Goal: Transaction & Acquisition: Obtain resource

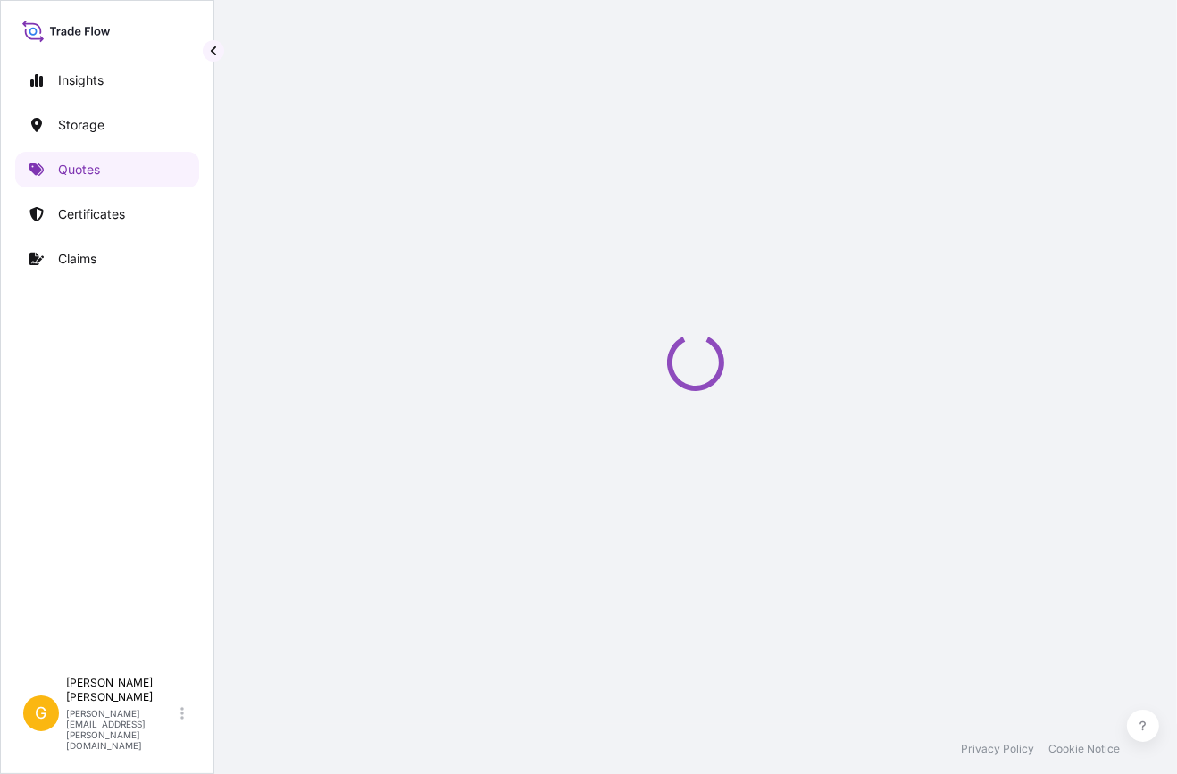
select select "Water"
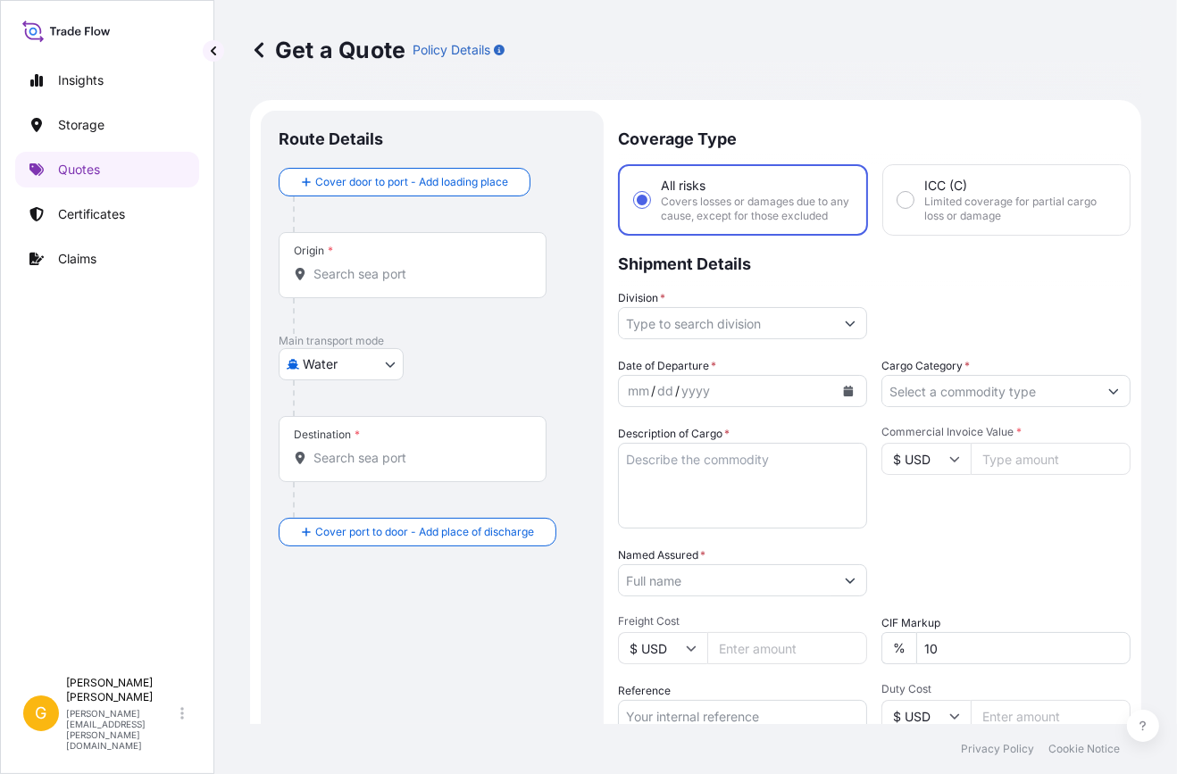
scroll to position [28, 0]
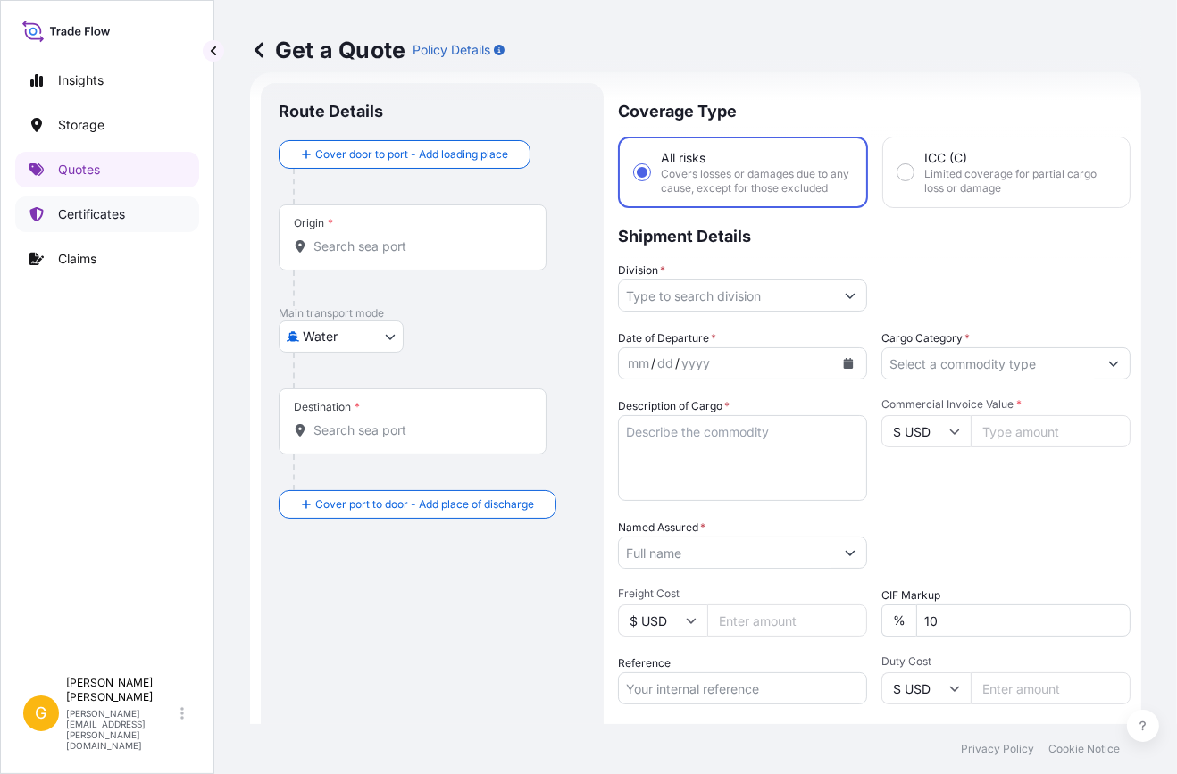
click at [54, 203] on link "Certificates" at bounding box center [107, 214] width 184 height 36
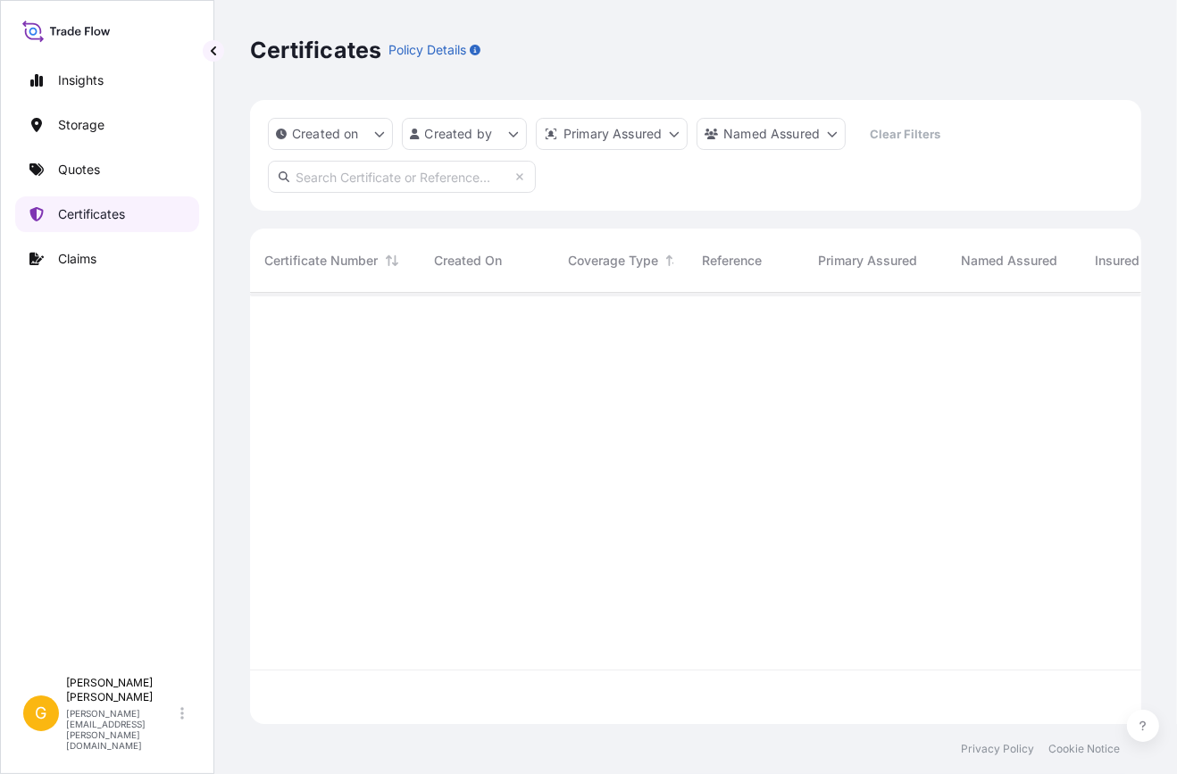
scroll to position [429, 879]
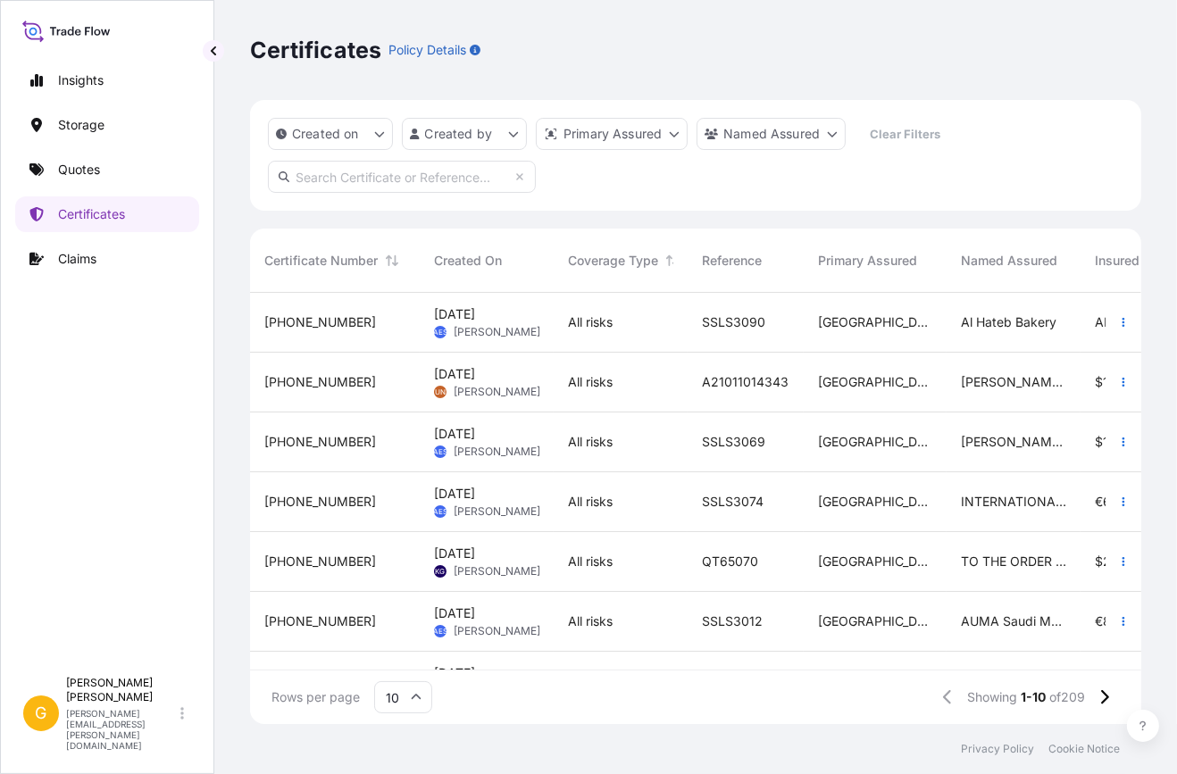
click at [404, 186] on input "text" at bounding box center [402, 177] width 268 height 32
paste input "MEDUGK643500"
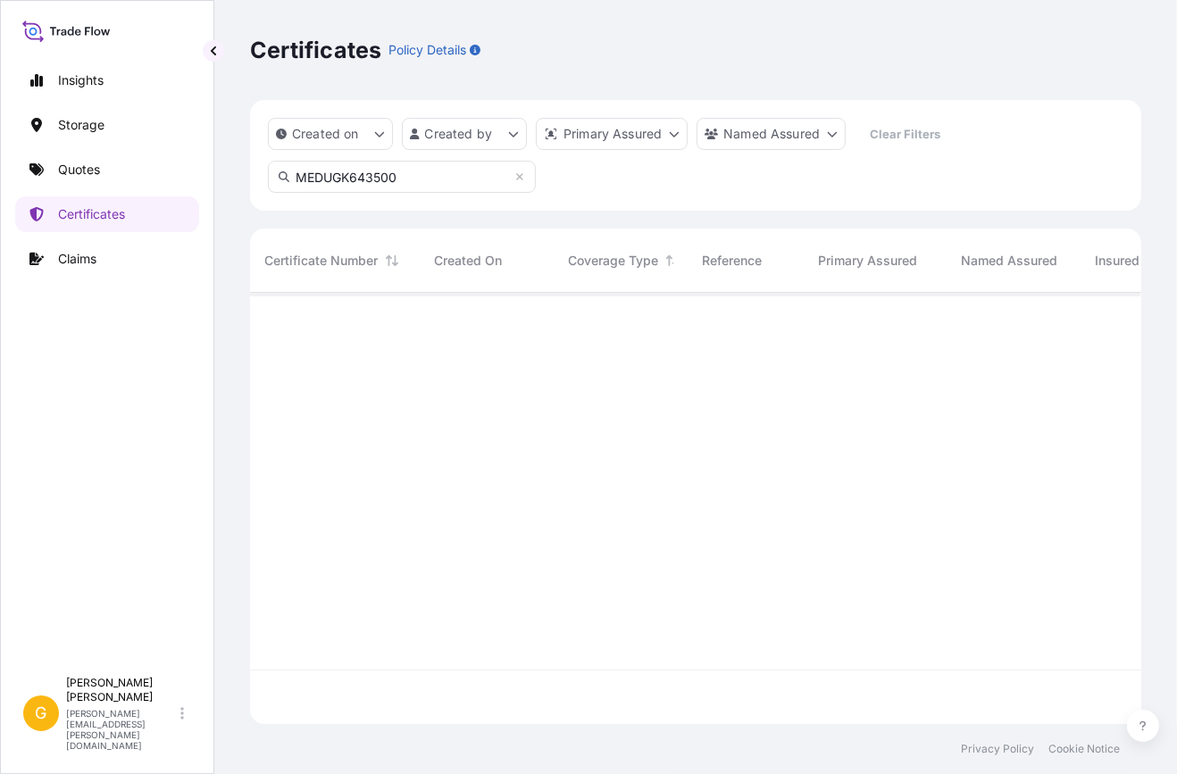
scroll to position [483, 879]
click at [360, 182] on input "MEDUGK643500" at bounding box center [402, 177] width 268 height 32
paste input "25706232"
type input "257062320"
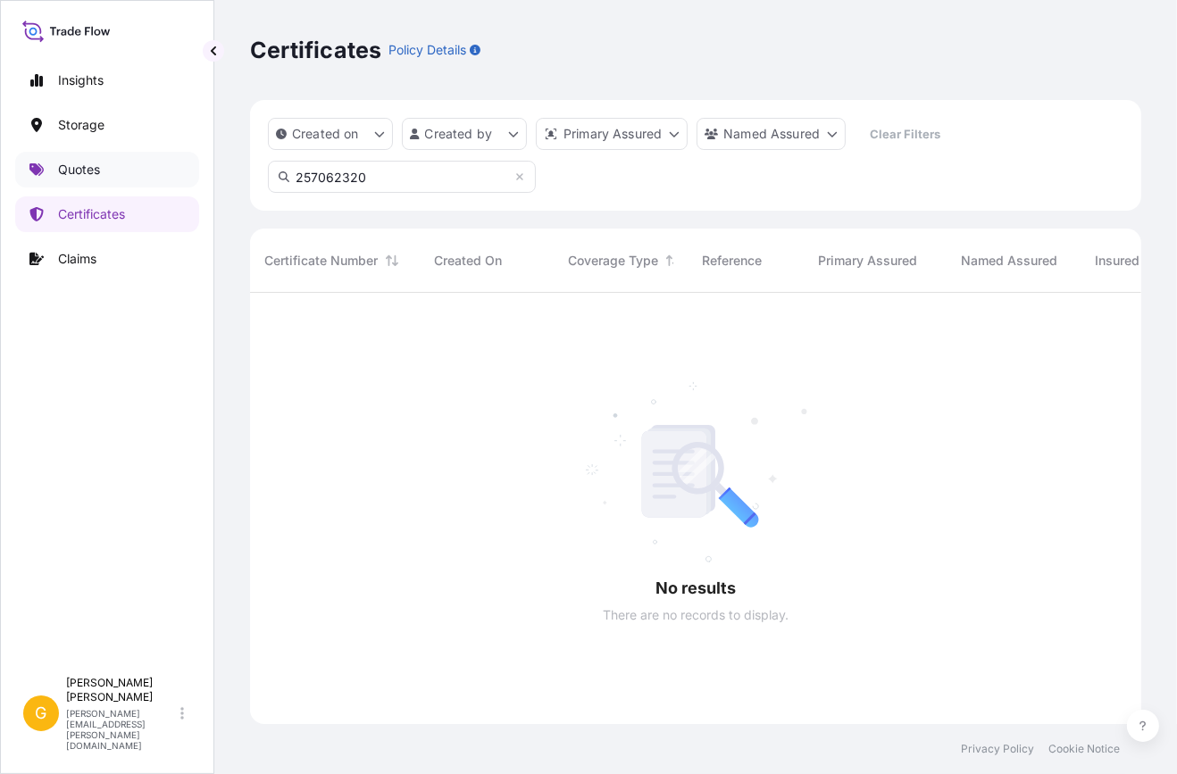
click at [109, 166] on link "Quotes" at bounding box center [107, 170] width 184 height 36
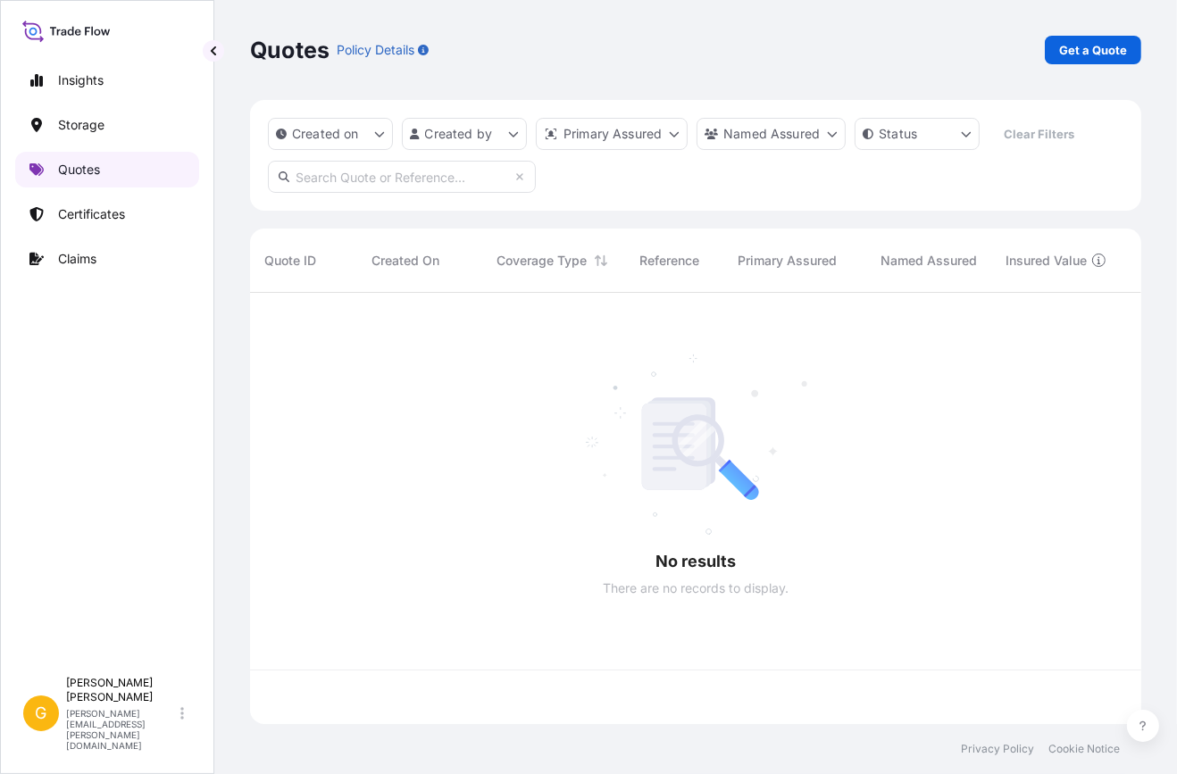
scroll to position [429, 879]
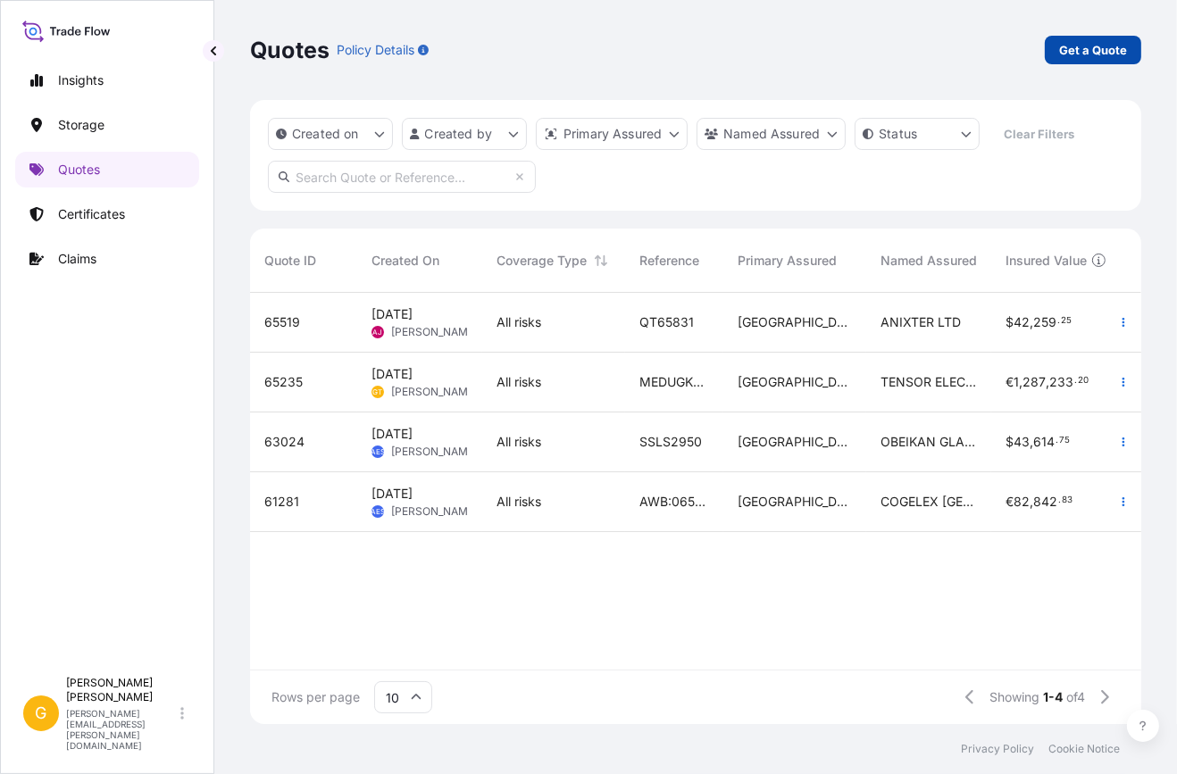
click at [1108, 48] on p "Get a Quote" at bounding box center [1093, 50] width 68 height 18
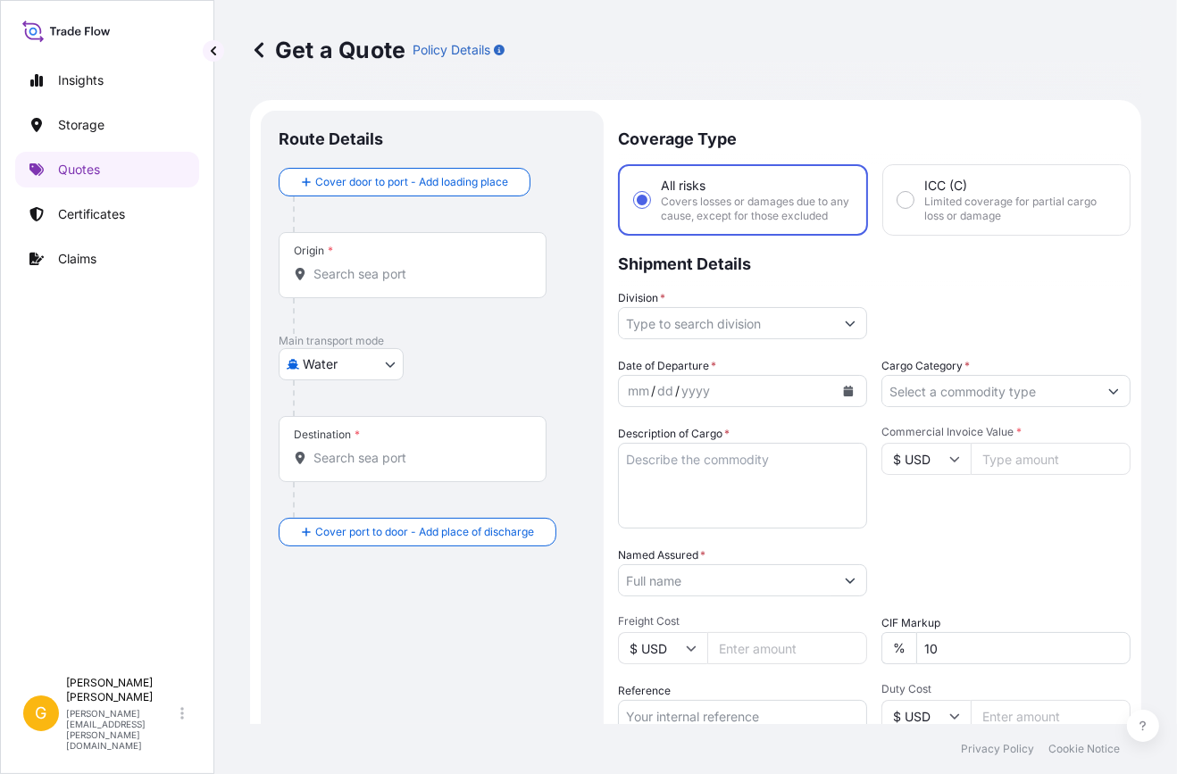
scroll to position [28, 0]
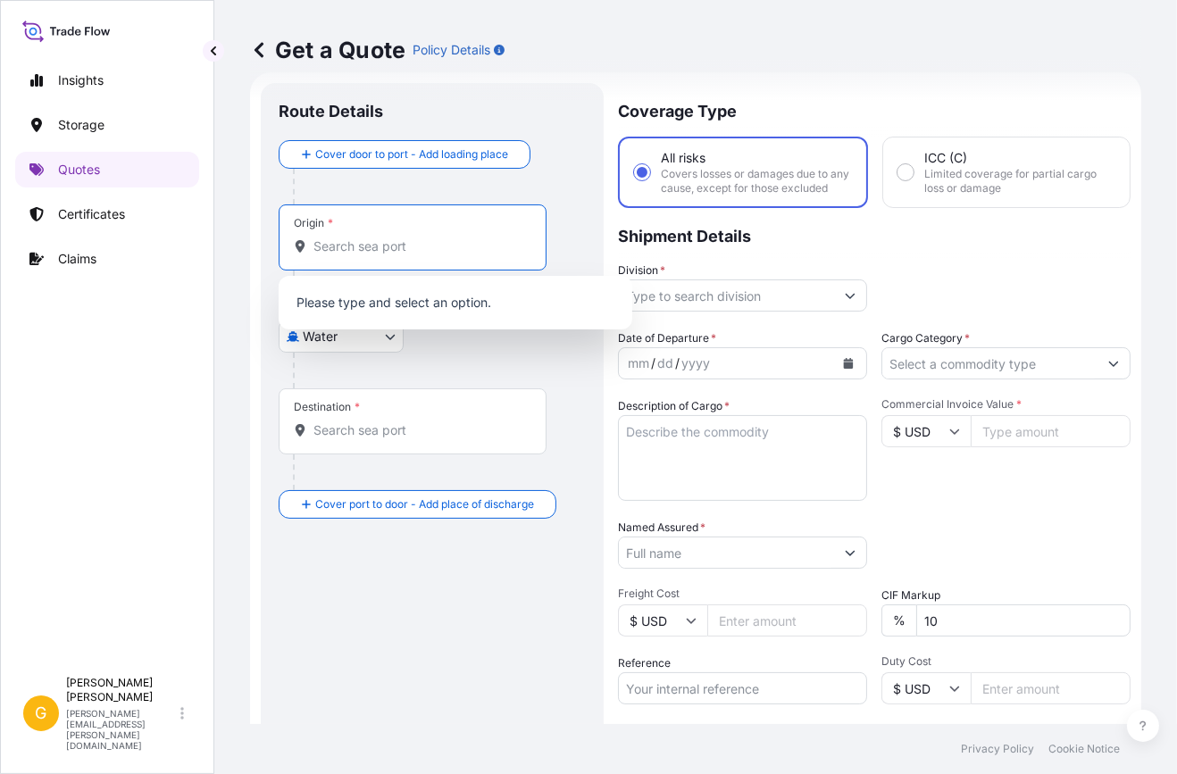
click at [358, 238] on input "Origin *" at bounding box center [418, 247] width 211 height 18
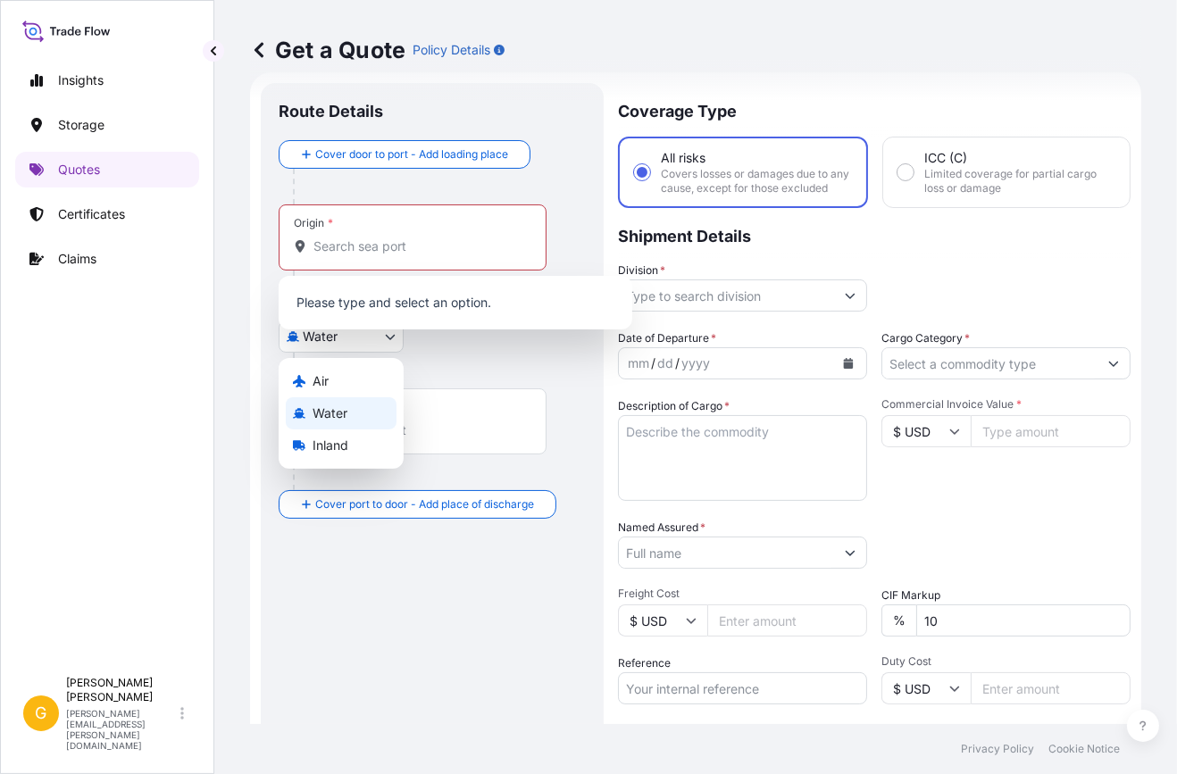
click at [341, 339] on body "0 options available. 0 options available. Insights Storage Quotes Certificates …" at bounding box center [588, 387] width 1177 height 774
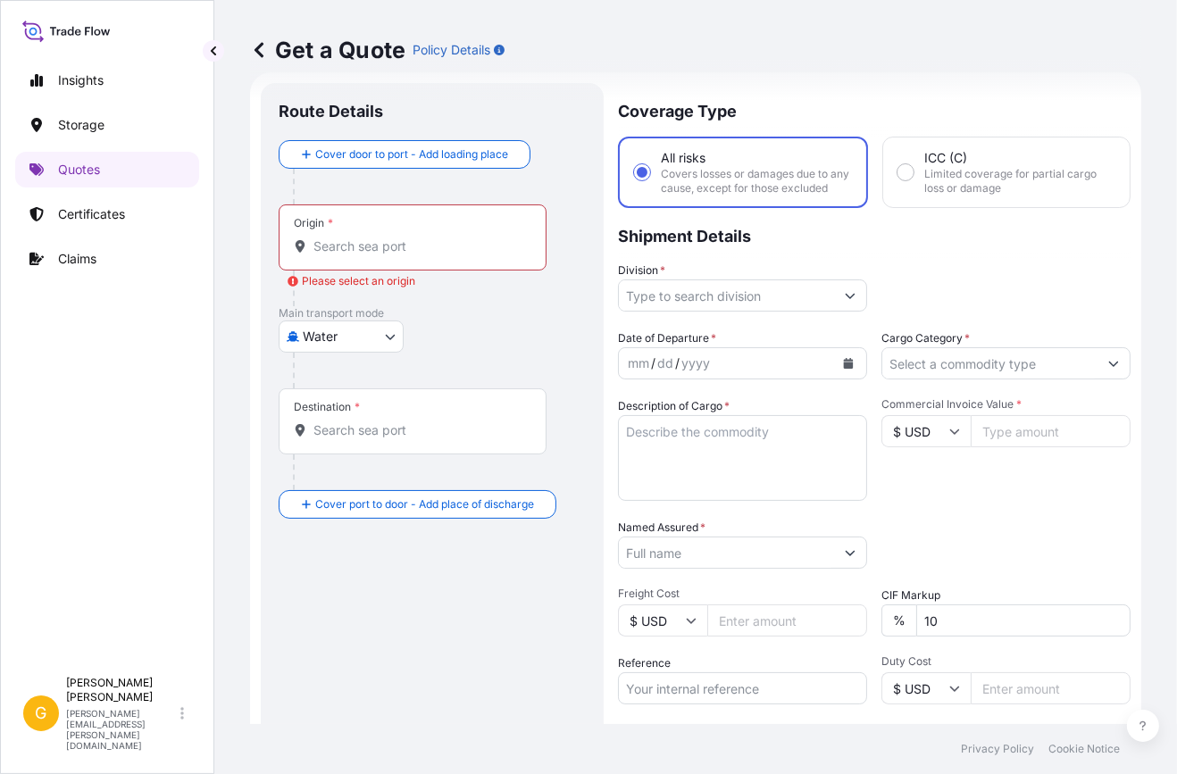
drag, startPoint x: 390, startPoint y: 354, endPoint x: 387, endPoint y: 345, distance: 9.6
click at [387, 345] on div "Main transport mode Water Air Water Inland" at bounding box center [432, 347] width 307 height 82
click at [387, 345] on body "Insights Storage Quotes Certificates Claims G [PERSON_NAME] [PERSON_NAME][EMAIL…" at bounding box center [588, 387] width 1177 height 774
click at [345, 437] on span "Inland" at bounding box center [331, 446] width 36 height 18
select select "Inland"
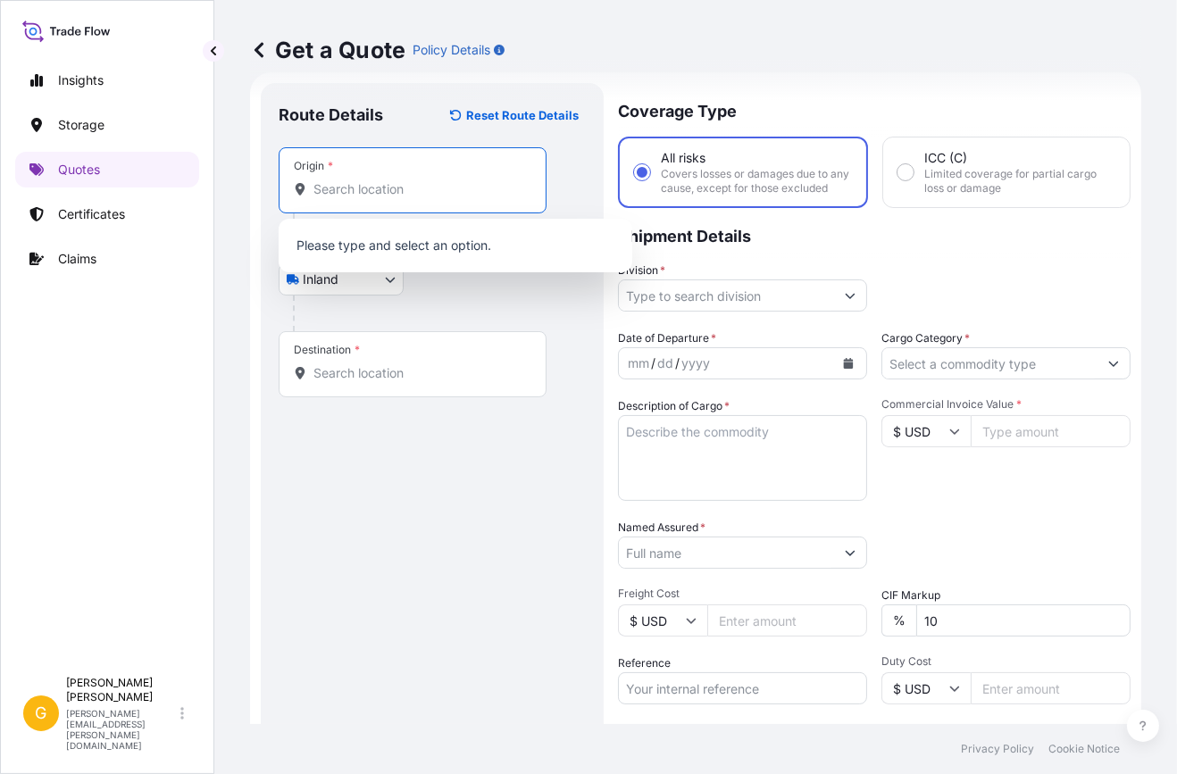
click at [370, 194] on input "Origin *" at bounding box center [418, 189] width 211 height 18
type input "j"
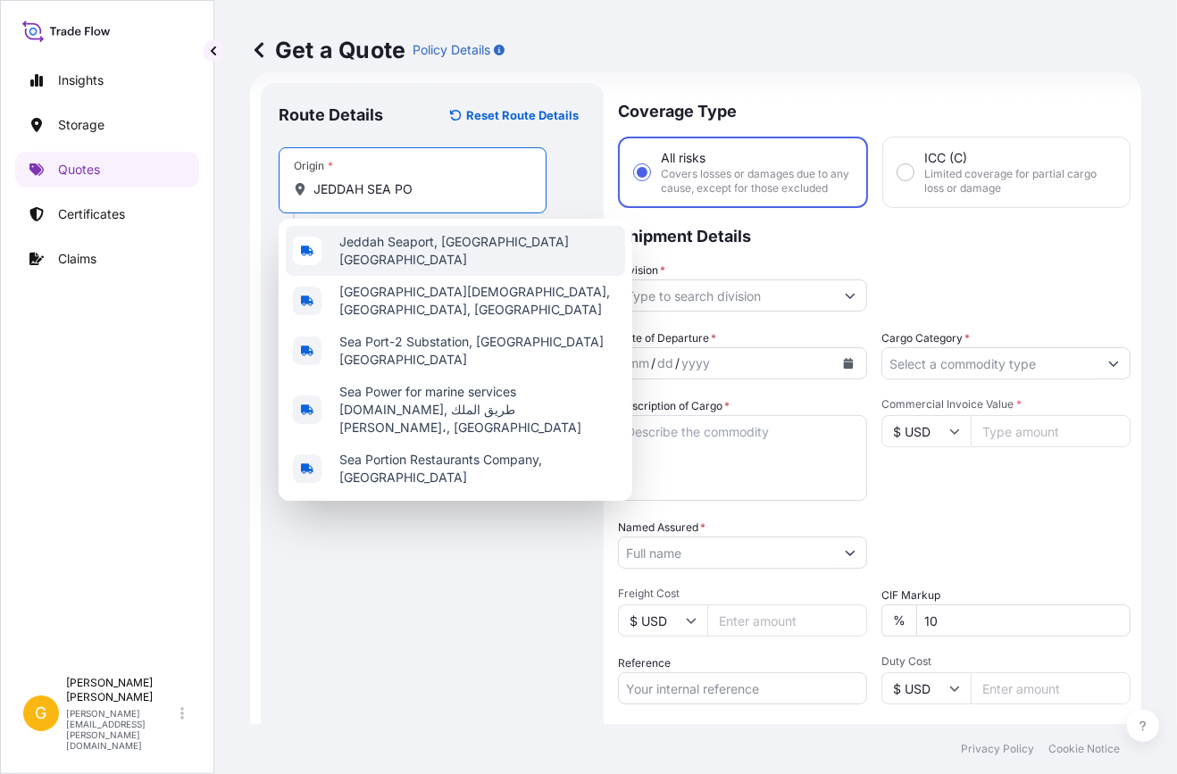
click at [458, 242] on span "Jeddah Seaport, [GEOGRAPHIC_DATA] [GEOGRAPHIC_DATA]" at bounding box center [478, 251] width 279 height 36
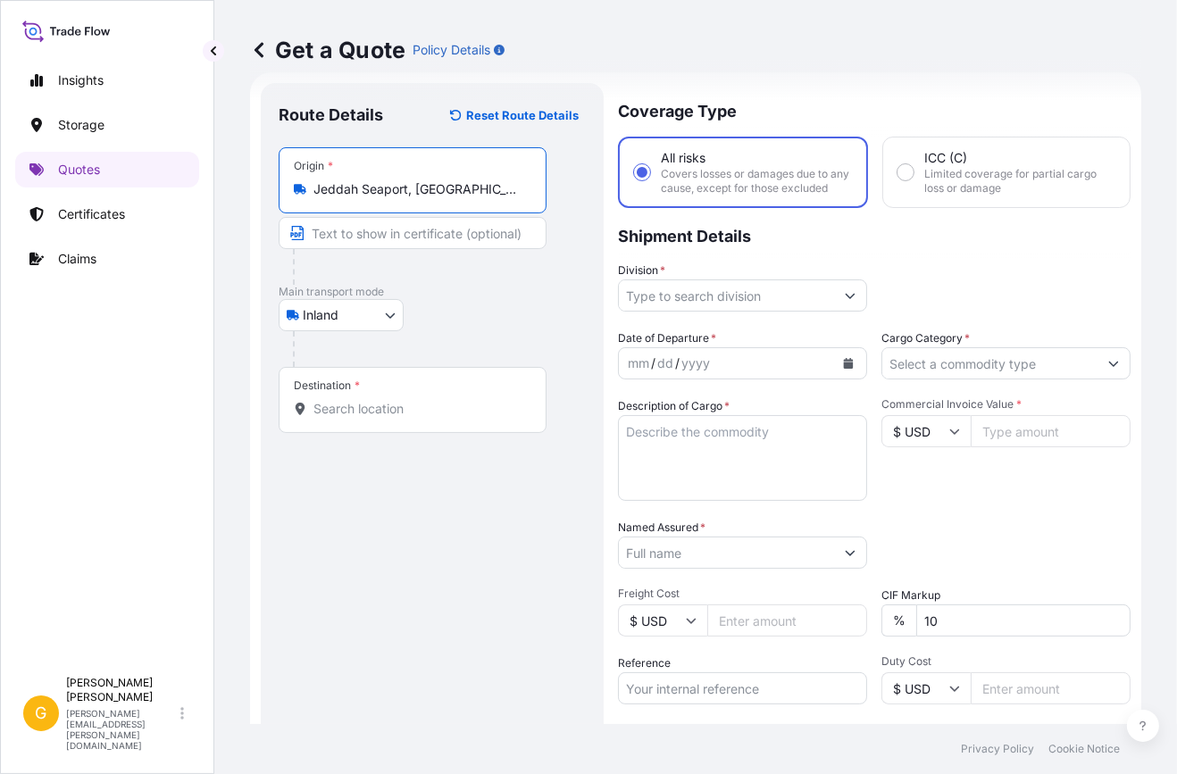
type input "Jeddah Seaport, [GEOGRAPHIC_DATA] [GEOGRAPHIC_DATA]"
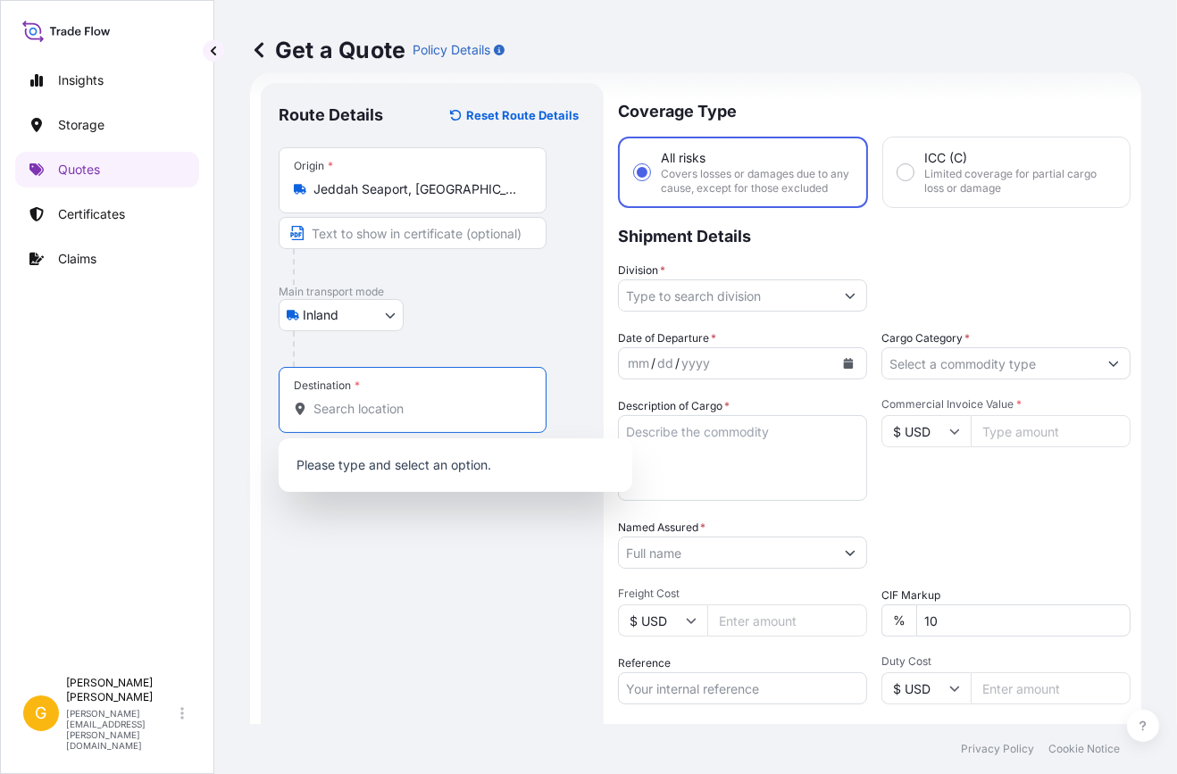
click at [394, 413] on input "Destination *" at bounding box center [418, 409] width 211 height 18
paste input "[STREET_ADDRESS]"
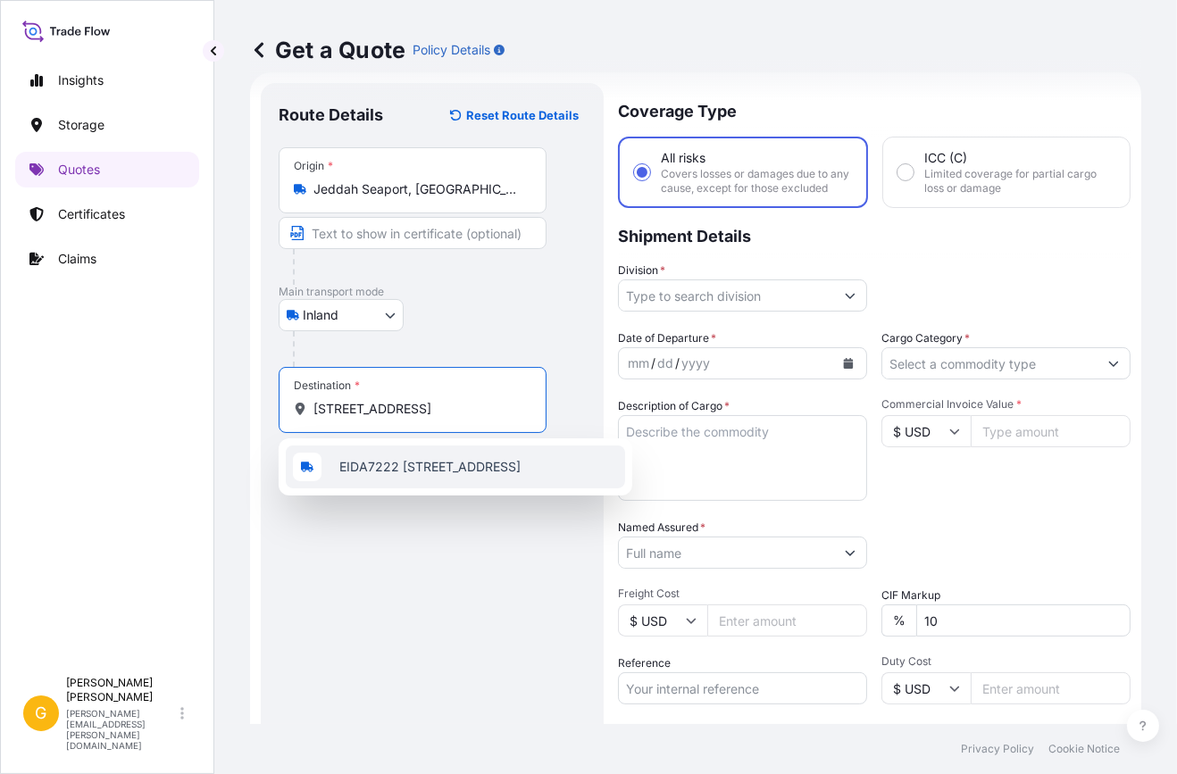
scroll to position [0, 0]
drag, startPoint x: 341, startPoint y: 410, endPoint x: -4, endPoint y: 366, distance: 347.5
click at [0, 366] on html "1 option available. Insights Storage Quotes Certificates Claims G [PERSON_NAME]…" at bounding box center [588, 387] width 1177 height 774
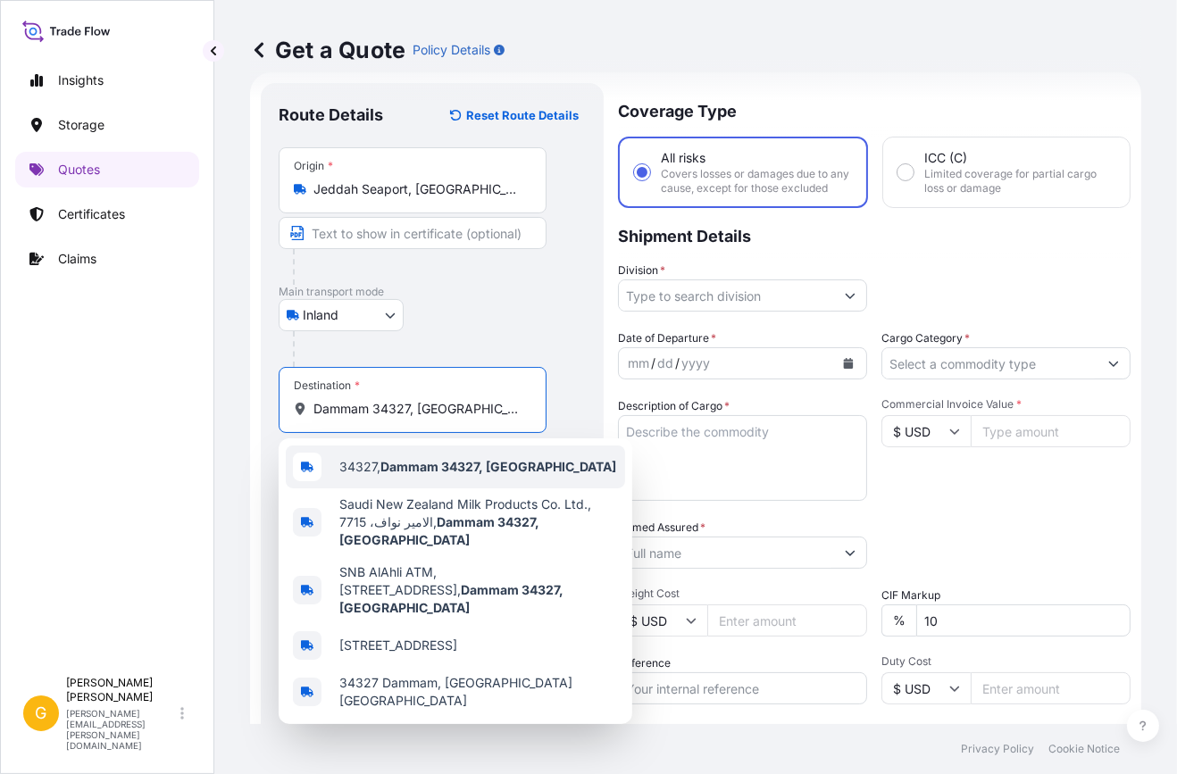
paste input "Gulf Data Hub Dammam Data Center"
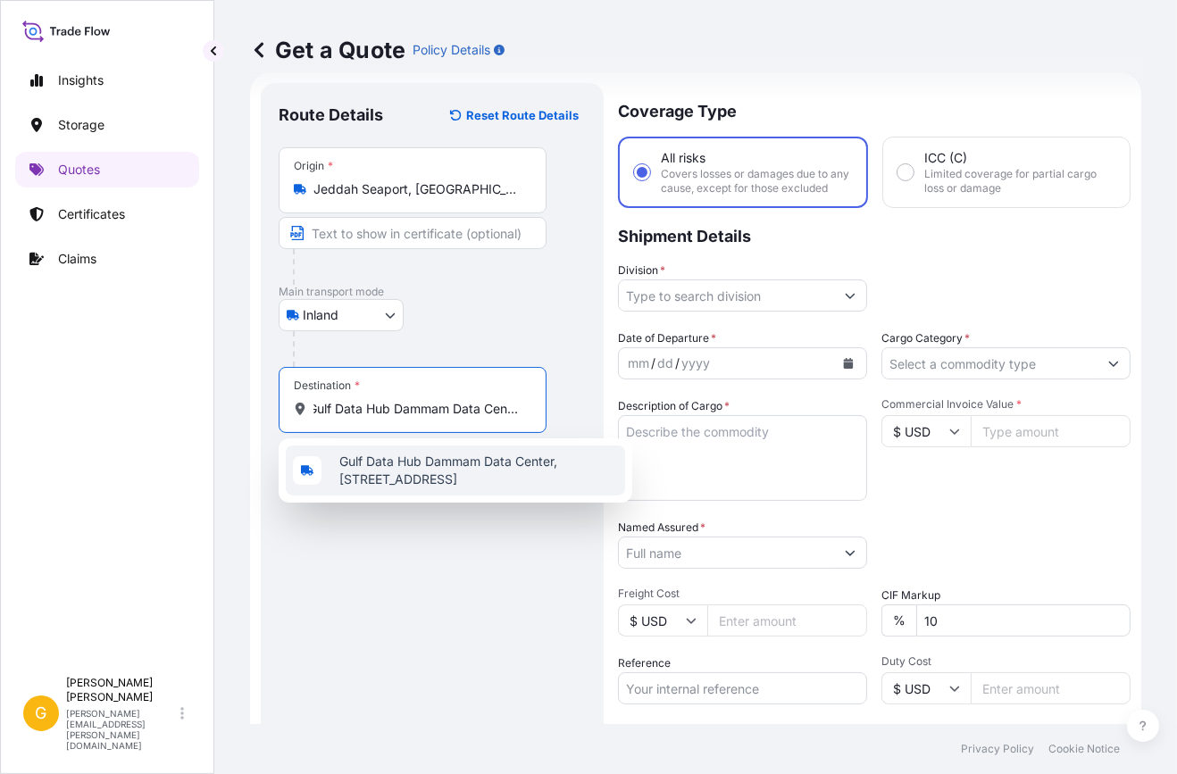
scroll to position [0, 187]
drag, startPoint x: 488, startPoint y: 414, endPoint x: 616, endPoint y: 428, distance: 129.3
click at [616, 428] on form "Route Details Reset Route Details Place of loading Road / Inland Road / Inland …" at bounding box center [695, 494] width 891 height 844
click at [561, 480] on span "Gulf Data Hub Dammam Data Center, [STREET_ADDRESS]" at bounding box center [478, 471] width 279 height 36
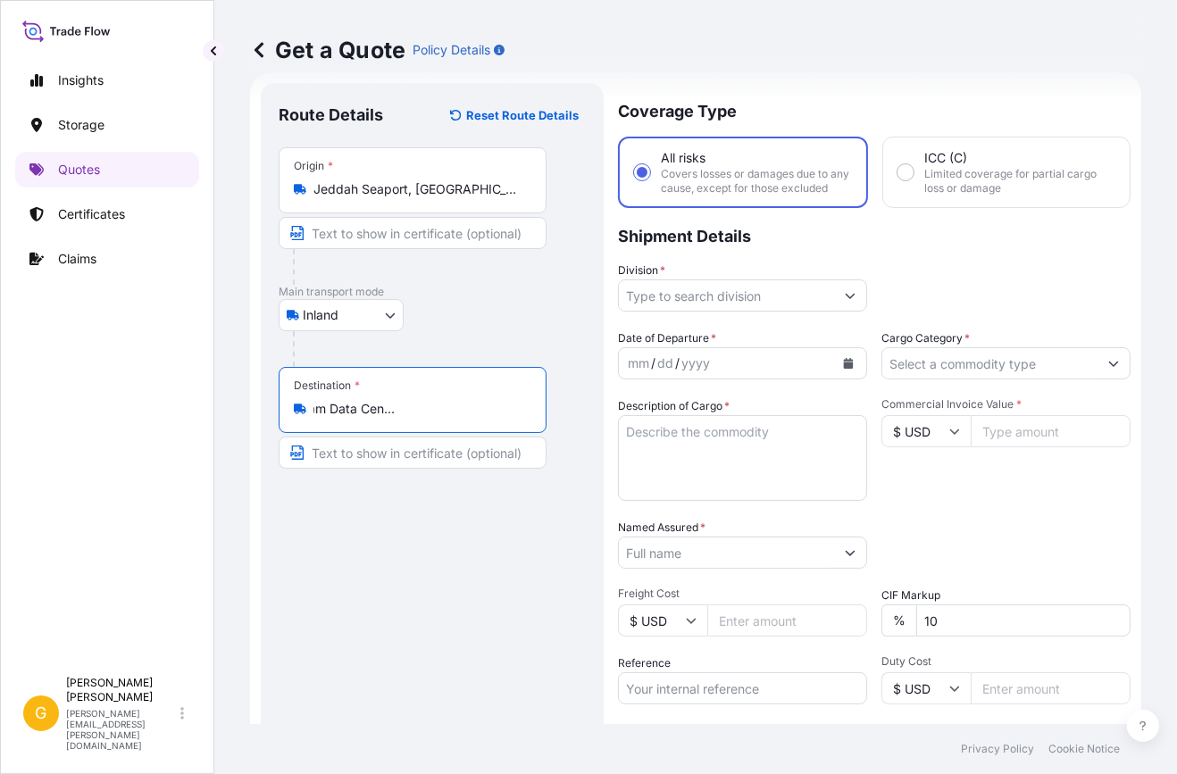
type input "Gulf Data Hub Dammam Data Center, [STREET_ADDRESS]"
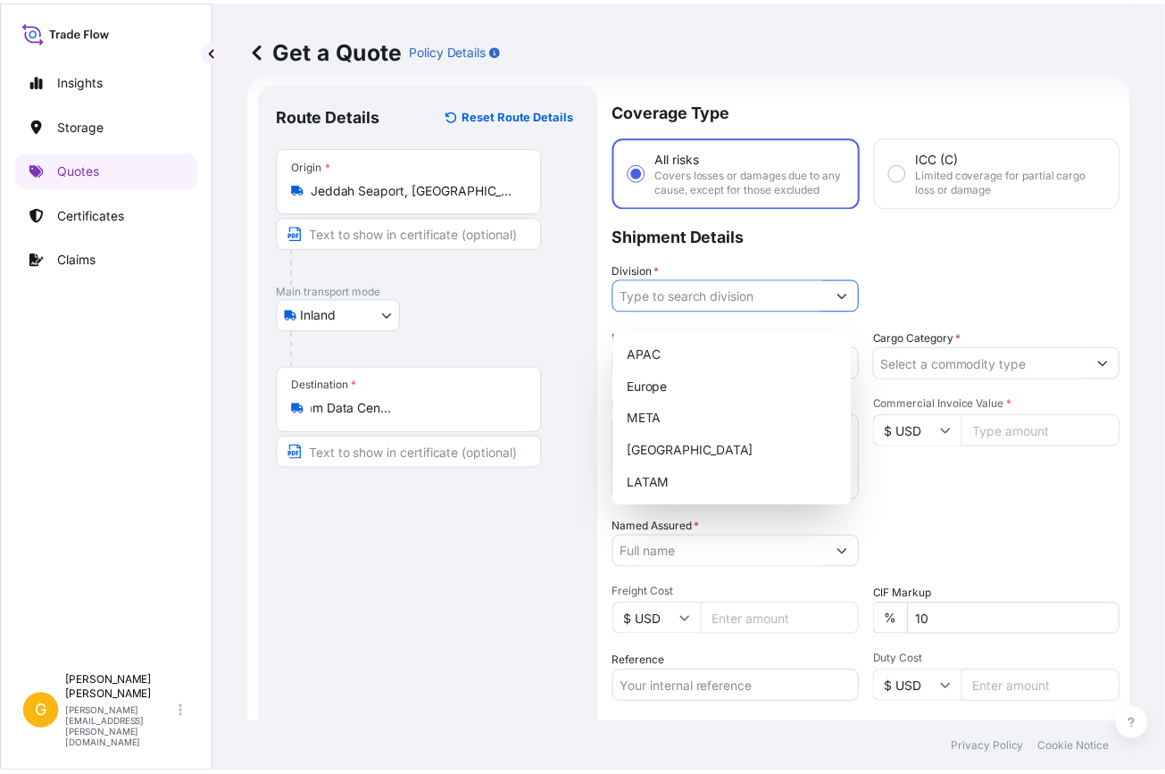
scroll to position [0, 0]
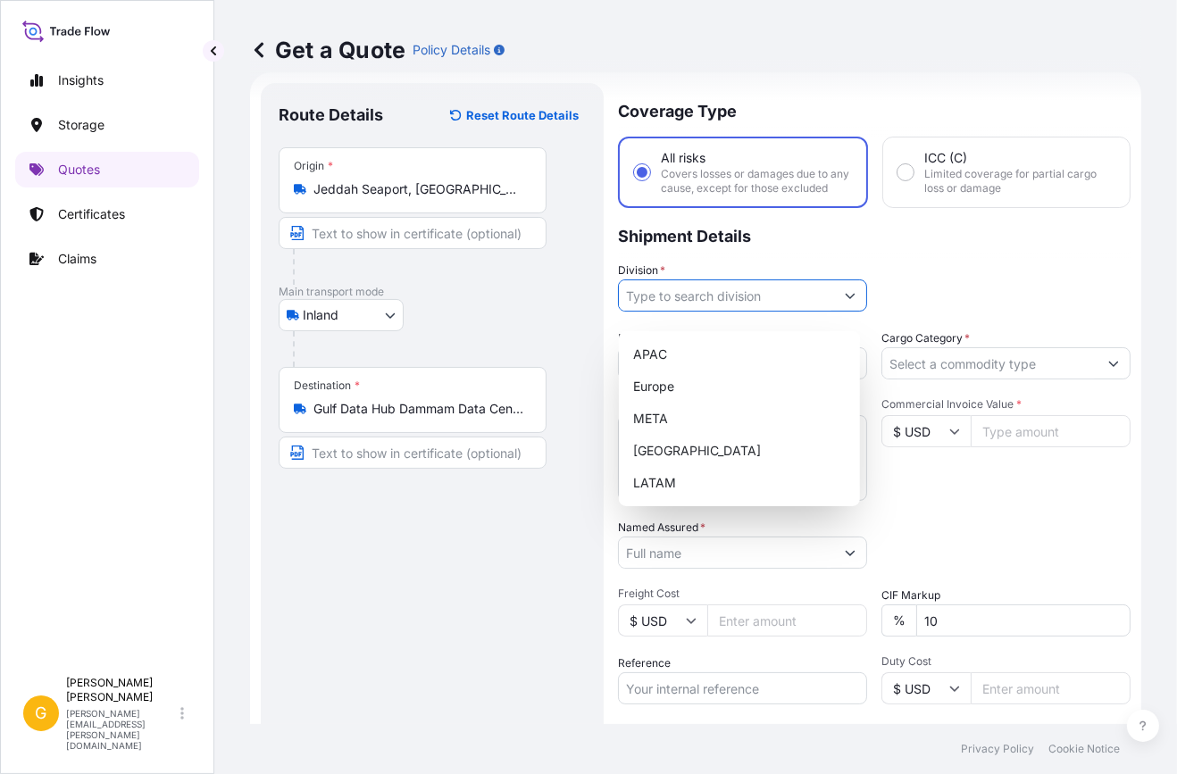
click at [747, 312] on input "Division *" at bounding box center [726, 296] width 215 height 32
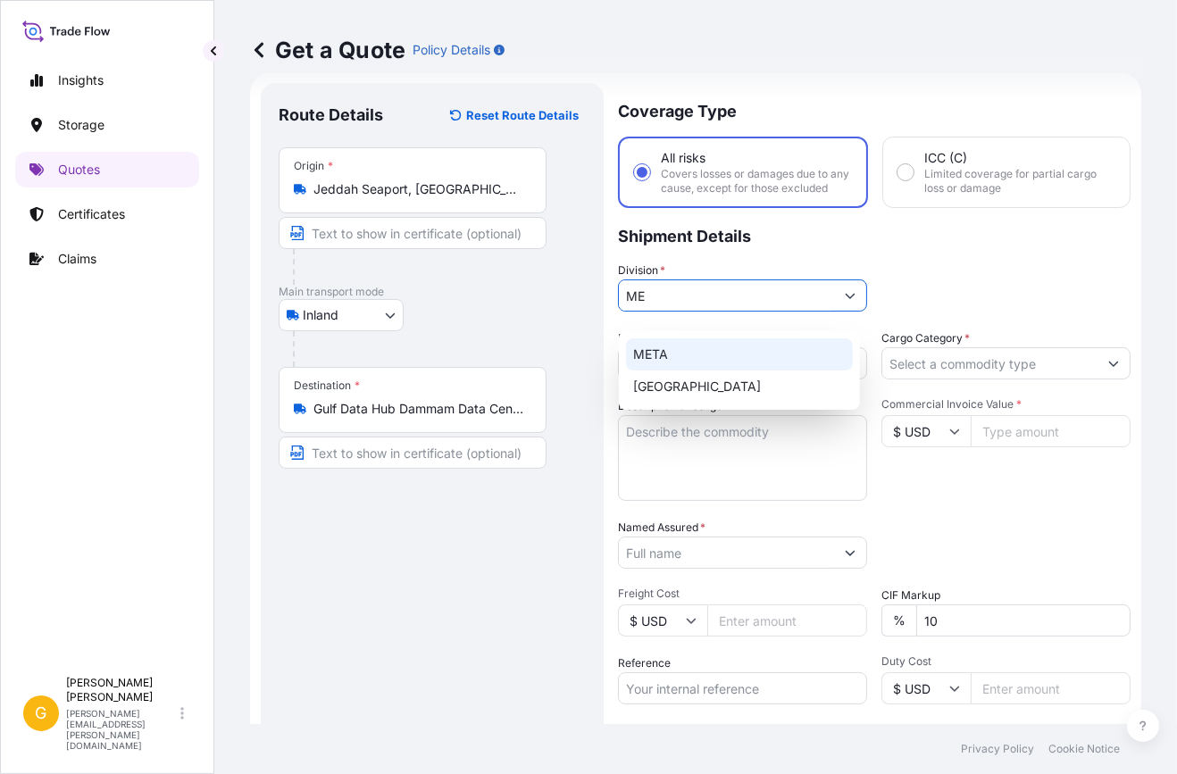
click at [729, 348] on div "META" at bounding box center [739, 354] width 227 height 32
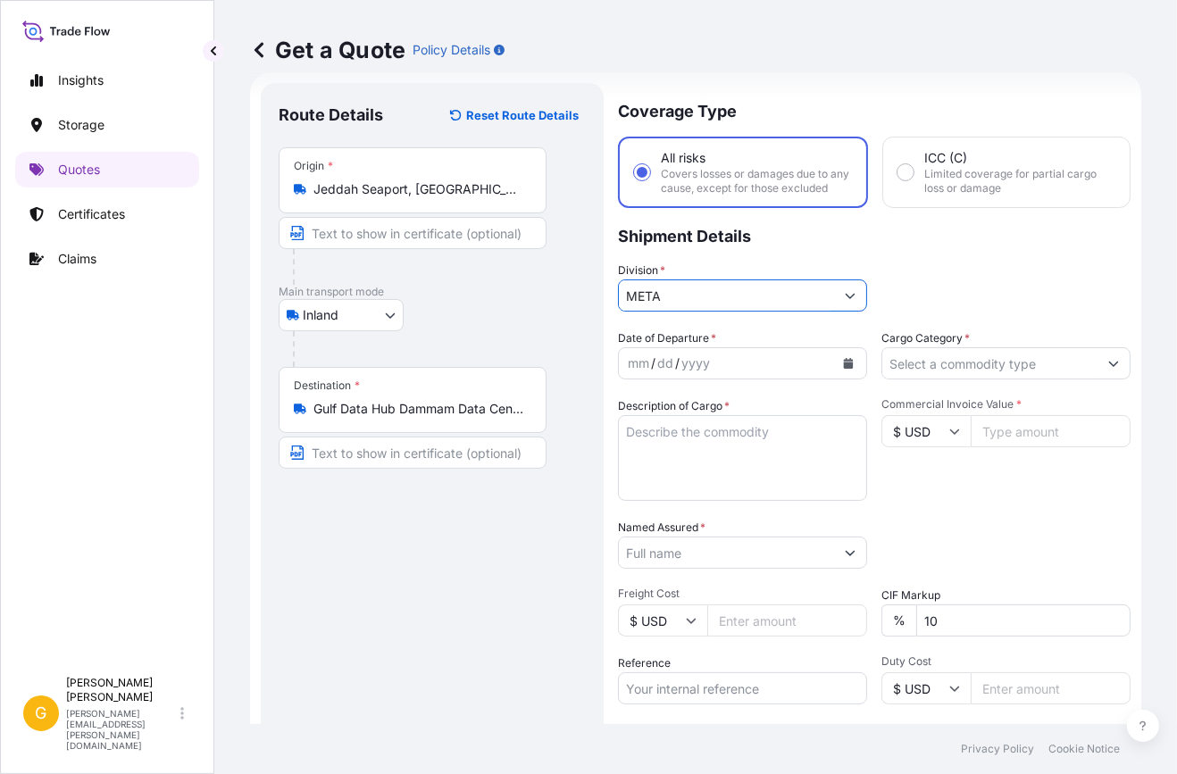
type input "META"
click at [838, 378] on button "Calendar" at bounding box center [848, 363] width 29 height 29
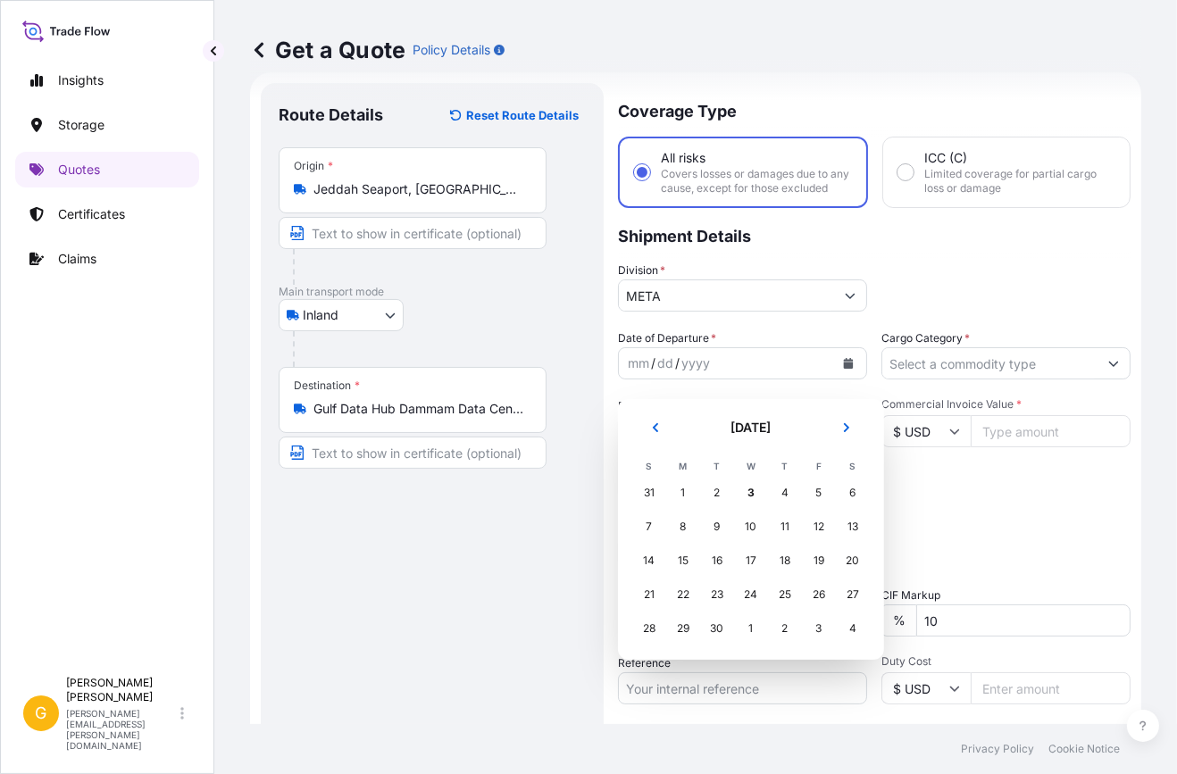
click at [645, 491] on div "31" at bounding box center [649, 493] width 32 height 32
click at [651, 490] on div "31" at bounding box center [649, 493] width 32 height 32
click at [652, 492] on div "31" at bounding box center [649, 493] width 32 height 32
click at [655, 430] on icon "Previous" at bounding box center [655, 427] width 11 height 11
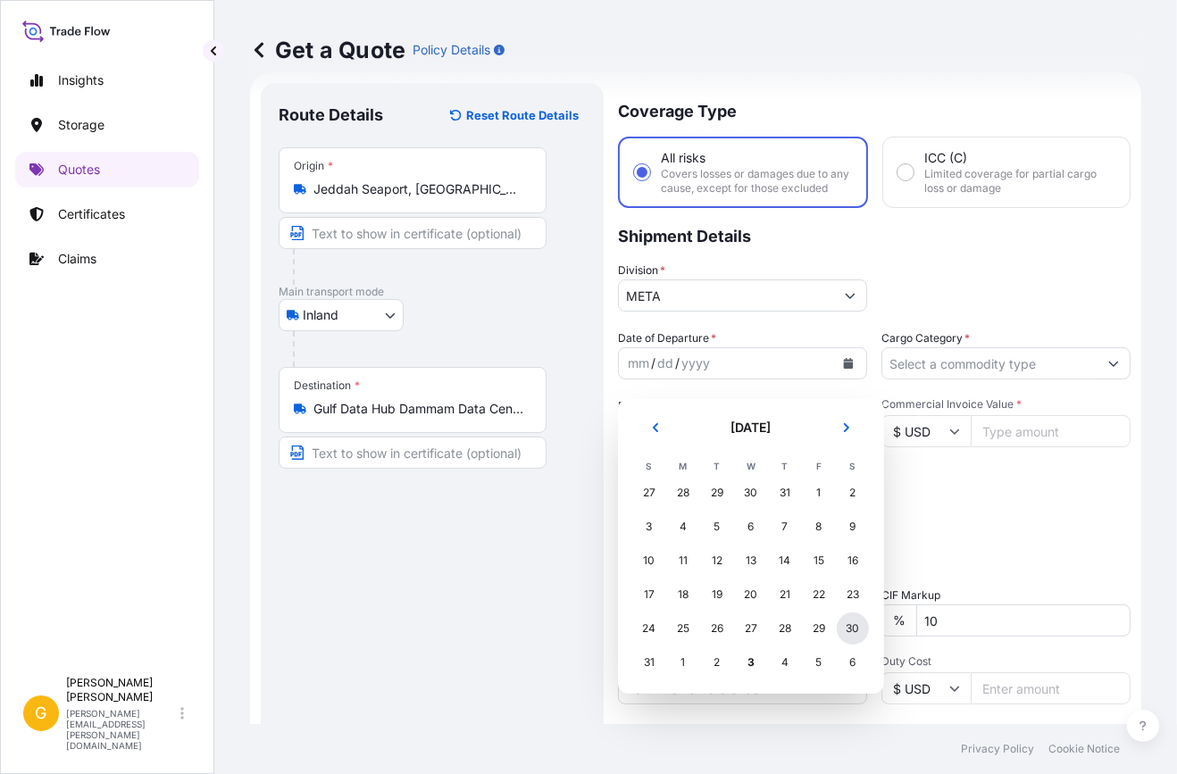
click at [842, 630] on div "30" at bounding box center [853, 629] width 32 height 32
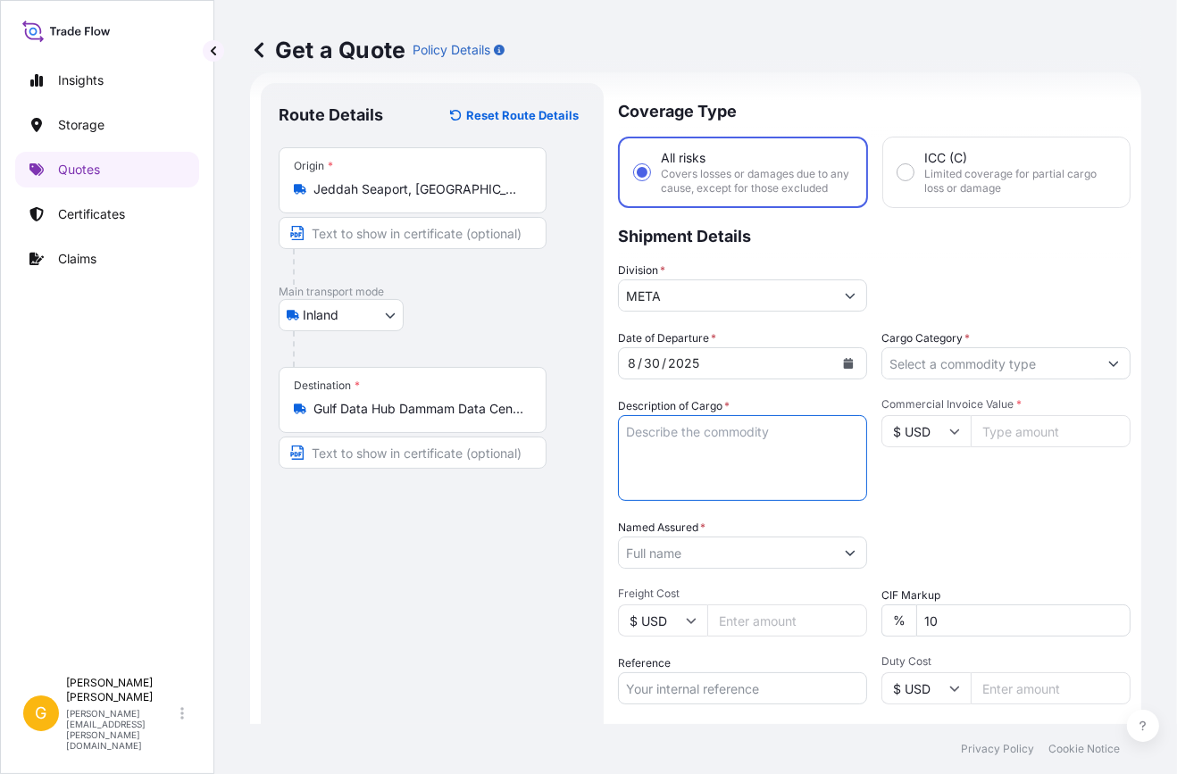
click at [742, 455] on textarea "Description of Cargo *" at bounding box center [742, 458] width 249 height 86
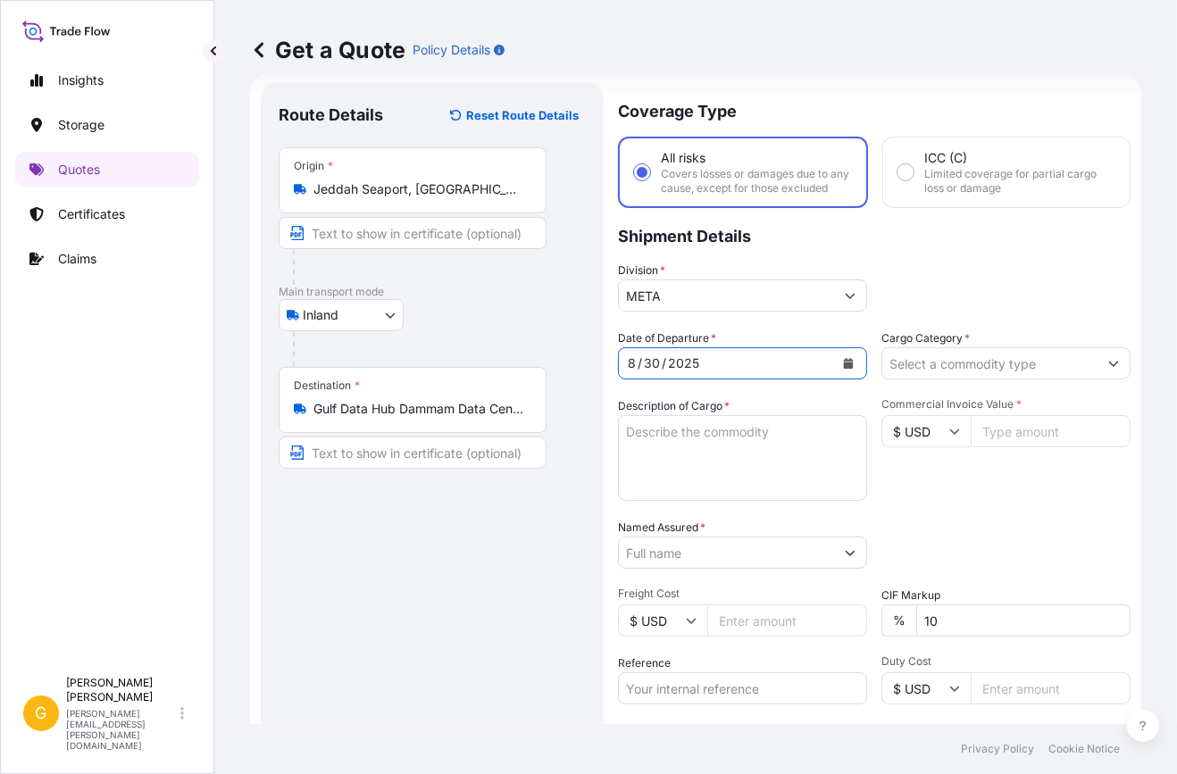
click at [843, 369] on icon "Calendar" at bounding box center [848, 363] width 11 height 11
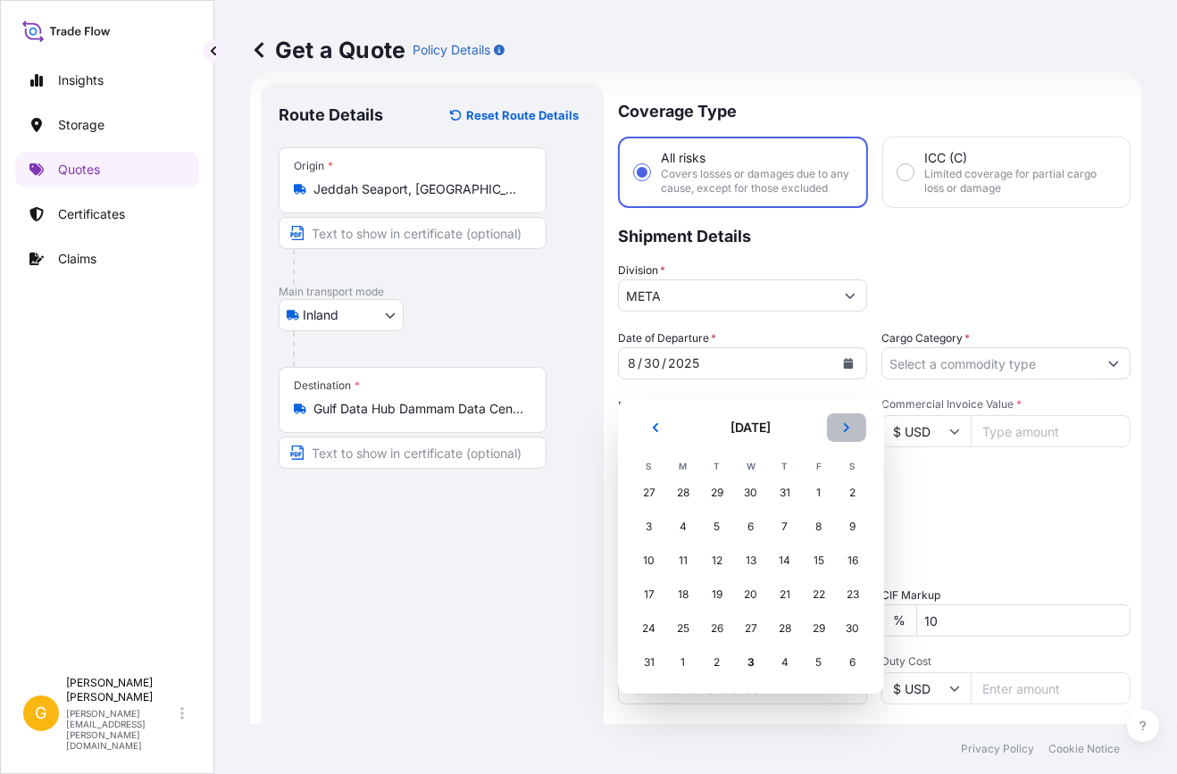
click at [841, 430] on icon "Next" at bounding box center [846, 427] width 11 height 11
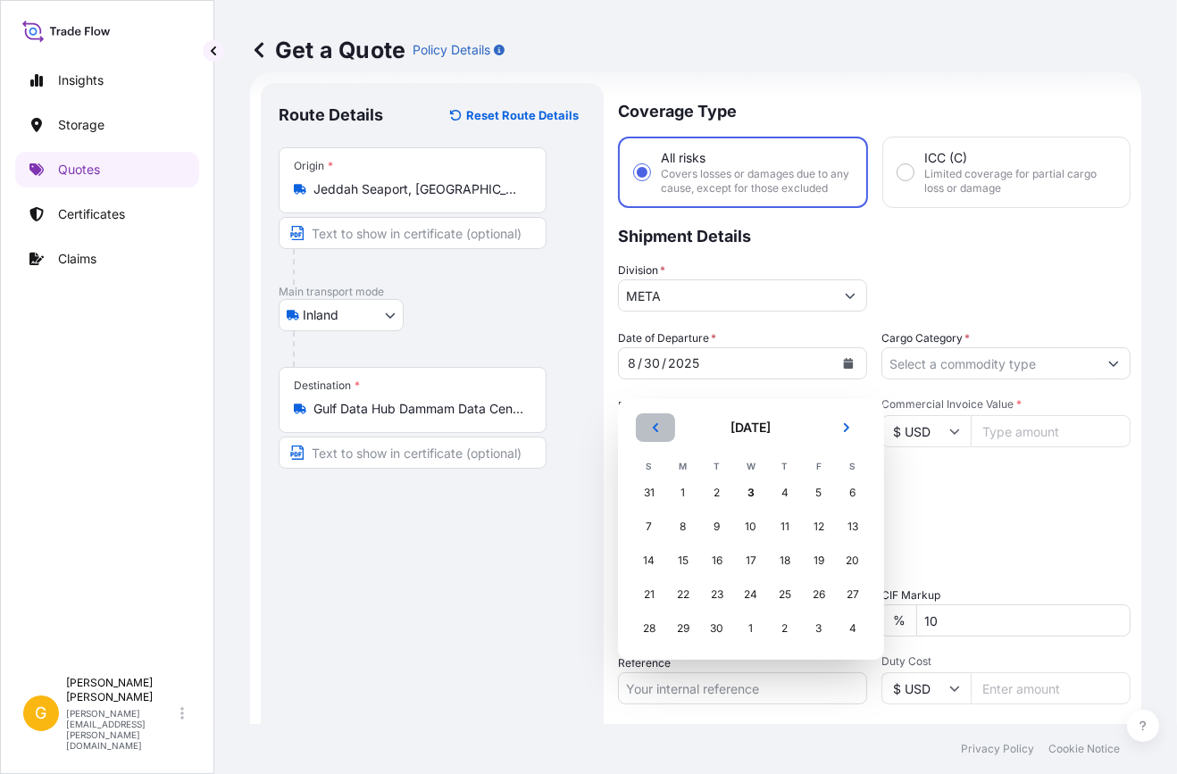
click at [654, 431] on icon "Previous" at bounding box center [655, 427] width 11 height 11
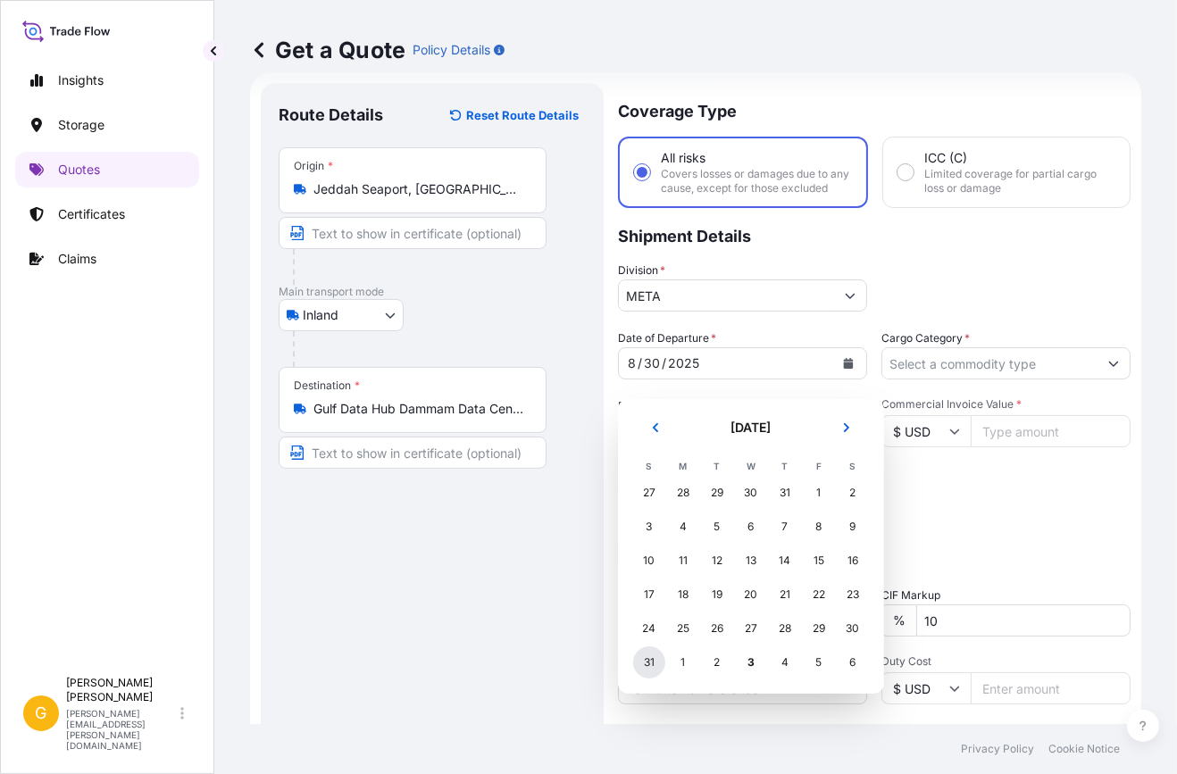
click at [656, 660] on div "31" at bounding box center [649, 663] width 32 height 32
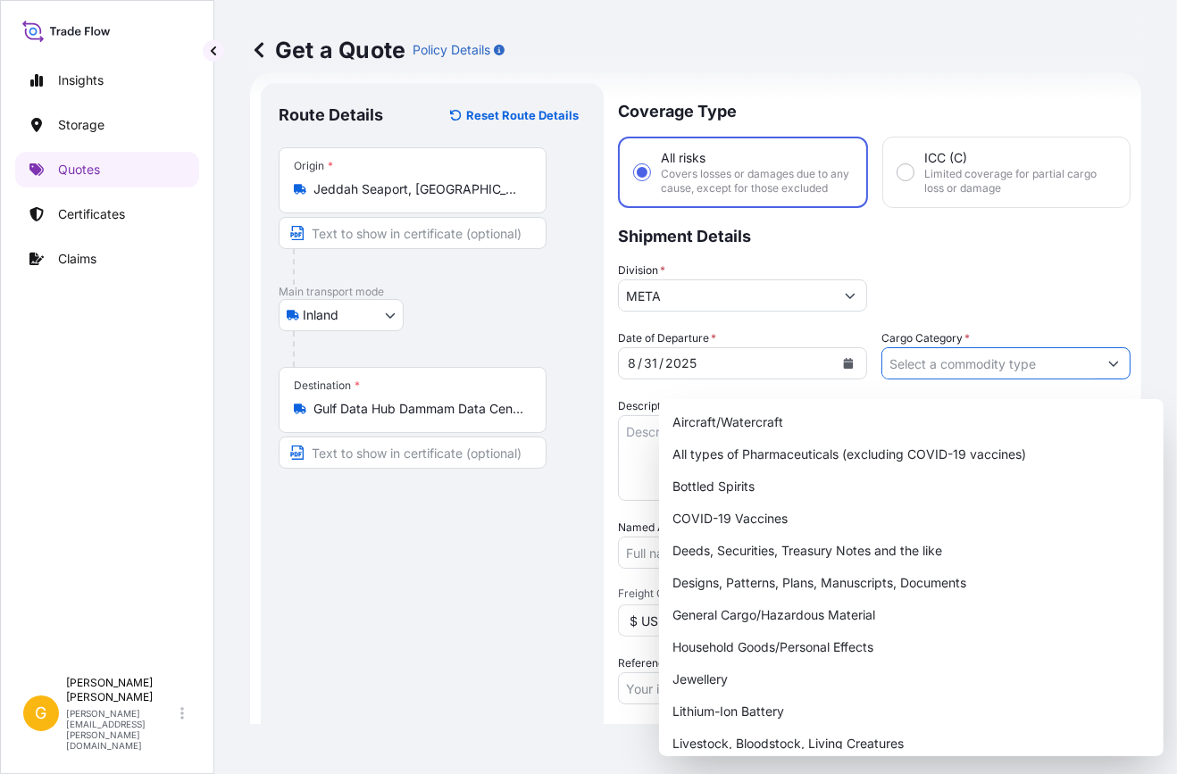
click at [975, 372] on input "Cargo Category *" at bounding box center [989, 363] width 215 height 32
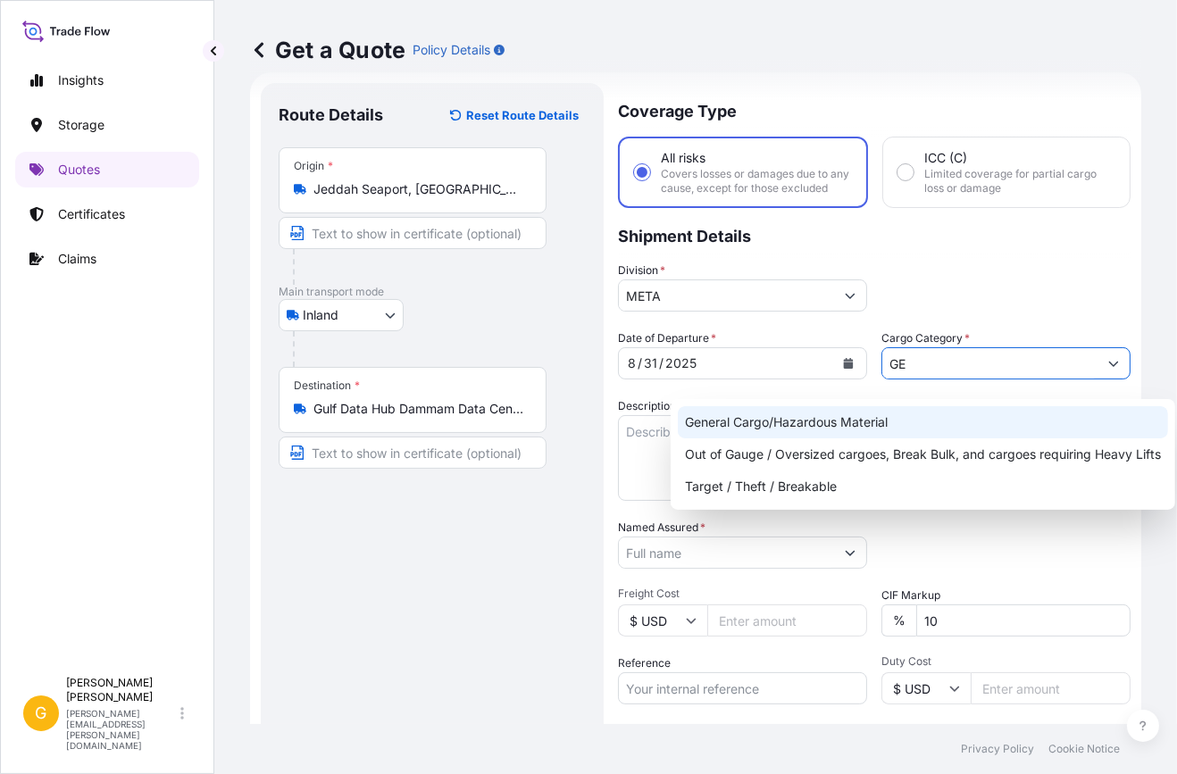
click at [906, 424] on div "General Cargo/Hazardous Material" at bounding box center [923, 422] width 490 height 32
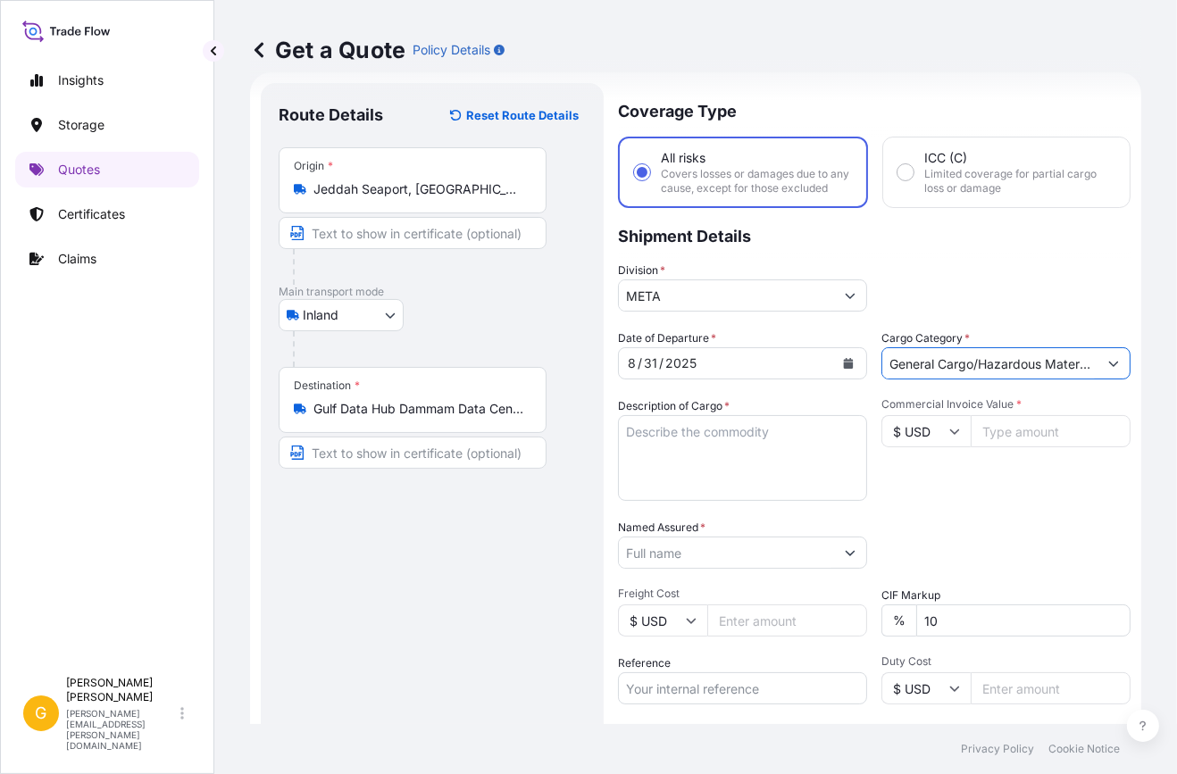
type input "General Cargo/Hazardous Material"
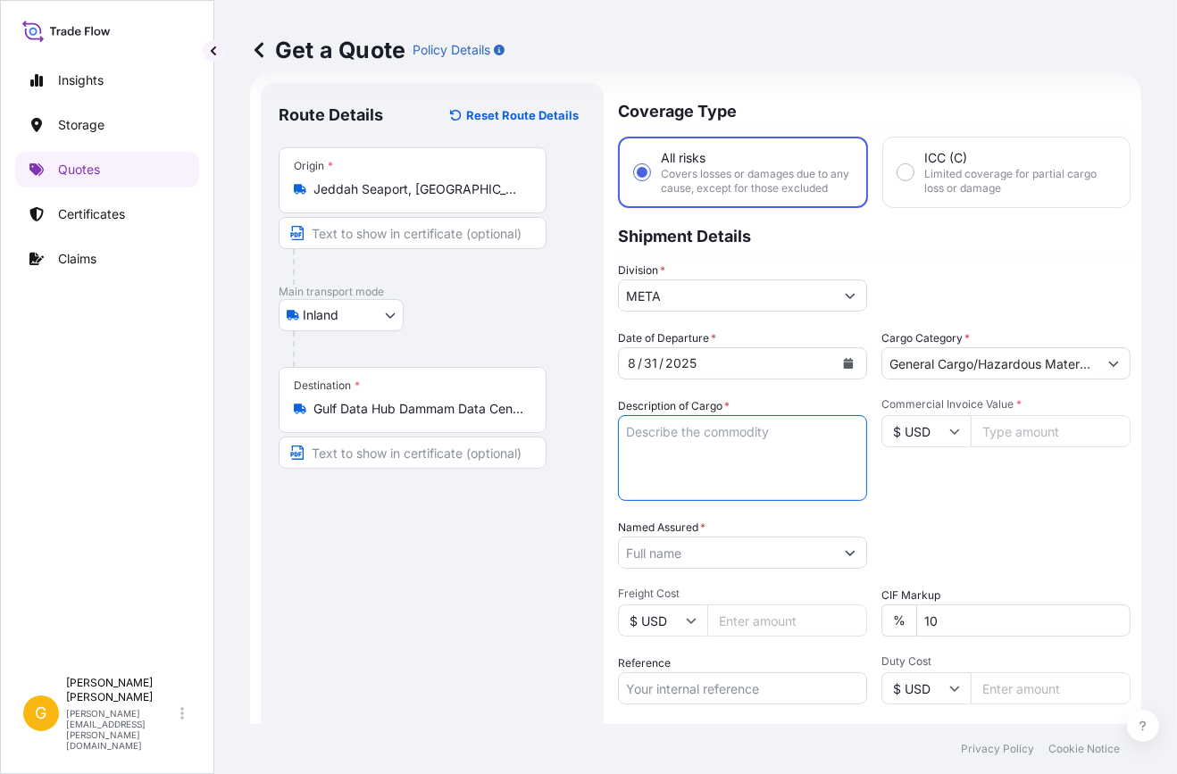
click at [765, 446] on textarea "Description of Cargo *" at bounding box center [742, 458] width 249 height 86
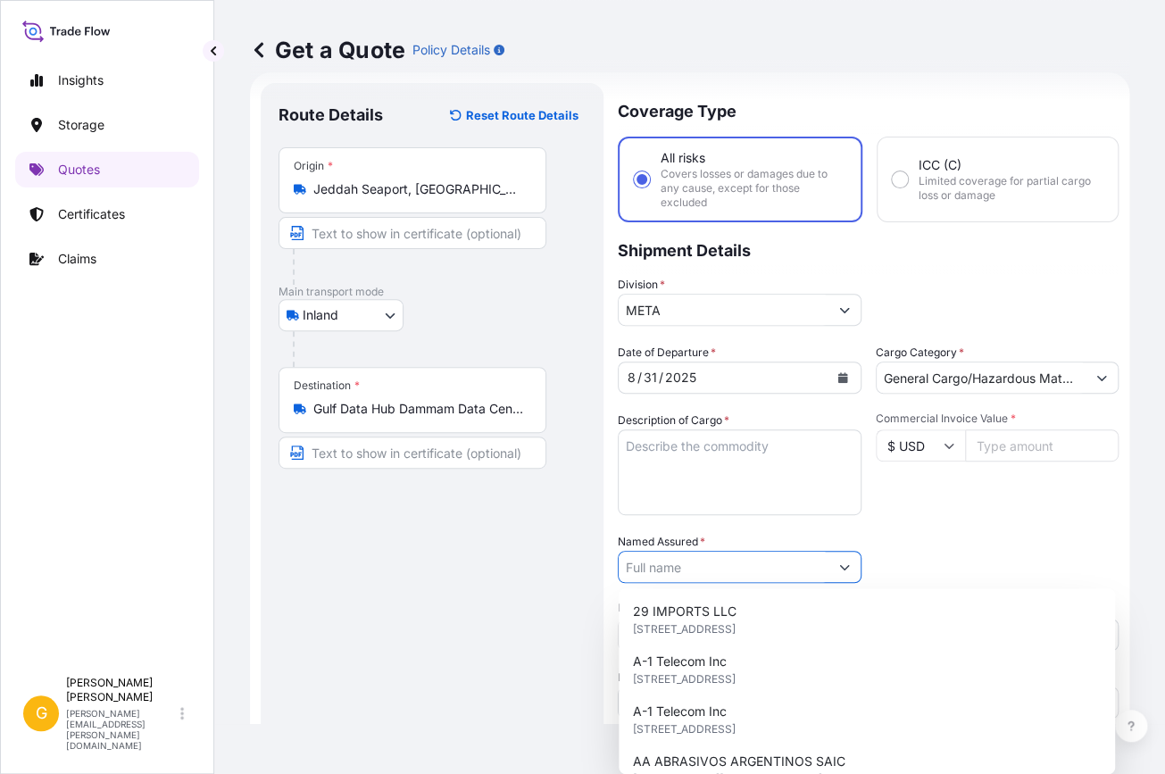
click at [706, 569] on input "Named Assured *" at bounding box center [724, 567] width 210 height 32
paste input "ALMADANIYAH FOR TRADING COMPANY"
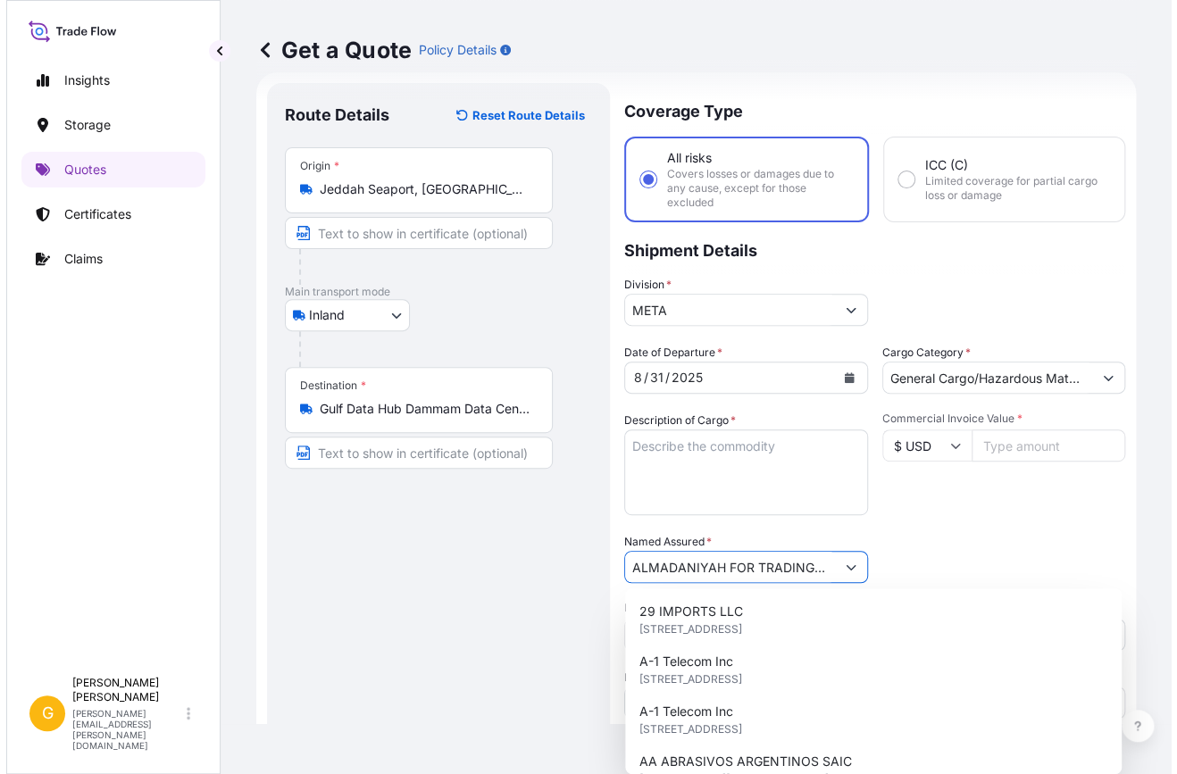
scroll to position [0, 51]
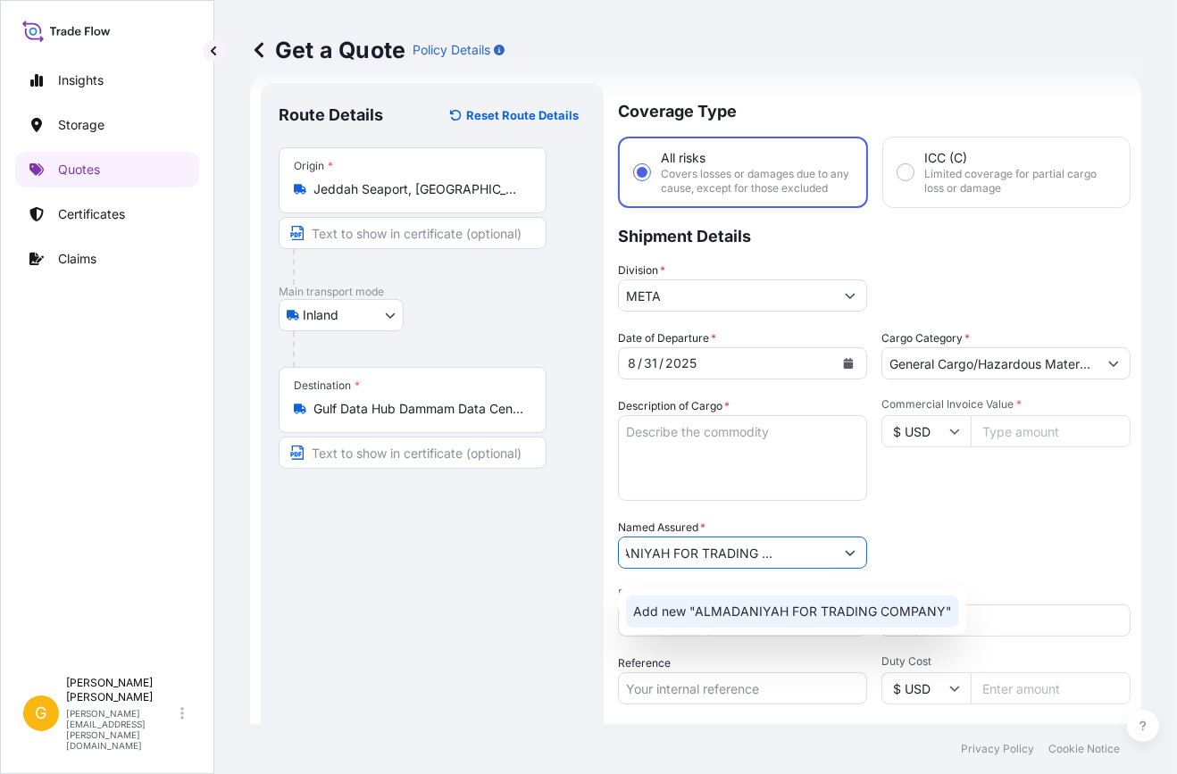
click at [741, 615] on span "Add new "ALMADANIYAH FOR TRADING COMPANY"" at bounding box center [792, 612] width 319 height 18
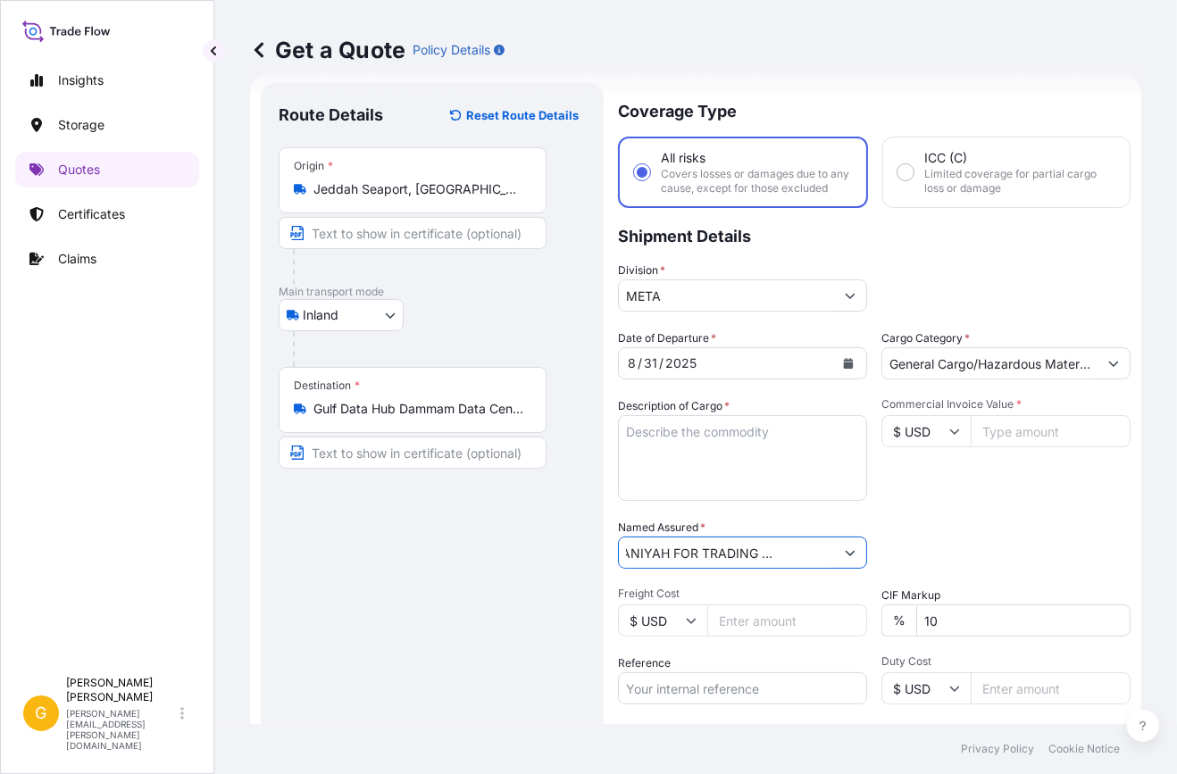
type input "ALMADANIYAH FOR TRADING COMPANY"
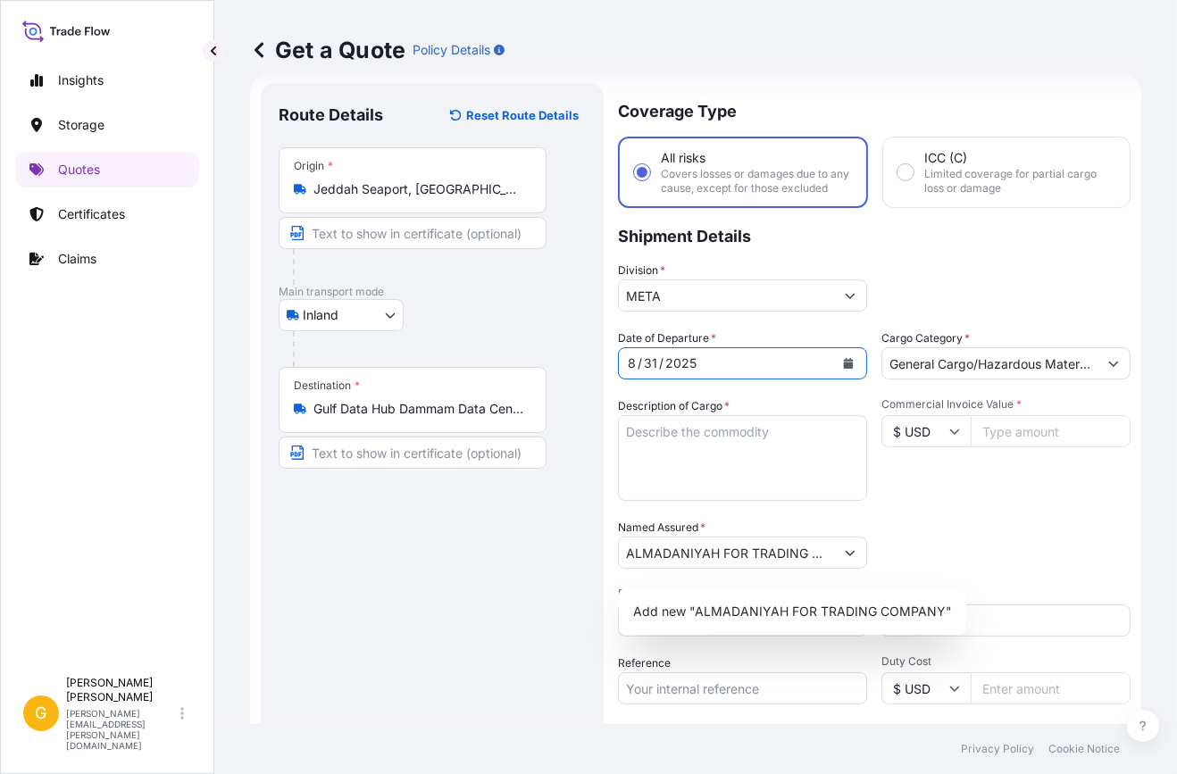
click at [843, 369] on icon "Calendar" at bounding box center [848, 363] width 11 height 11
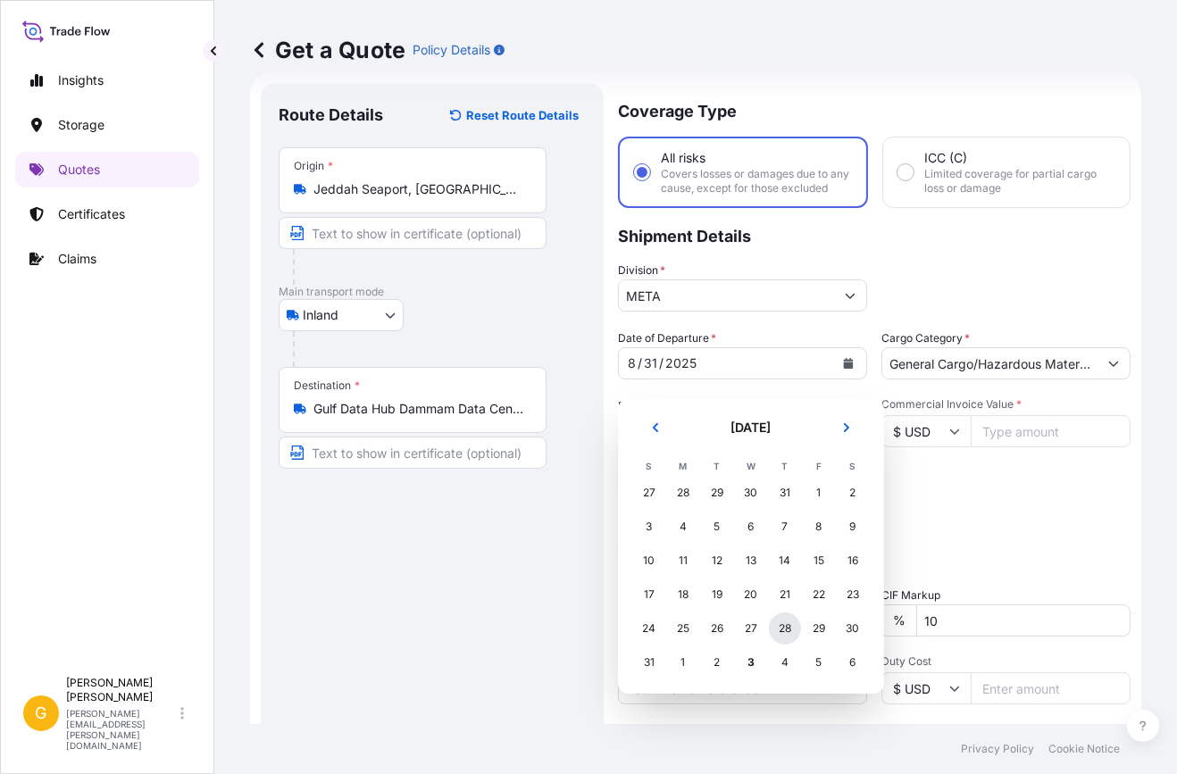
click at [790, 634] on div "28" at bounding box center [785, 629] width 32 height 32
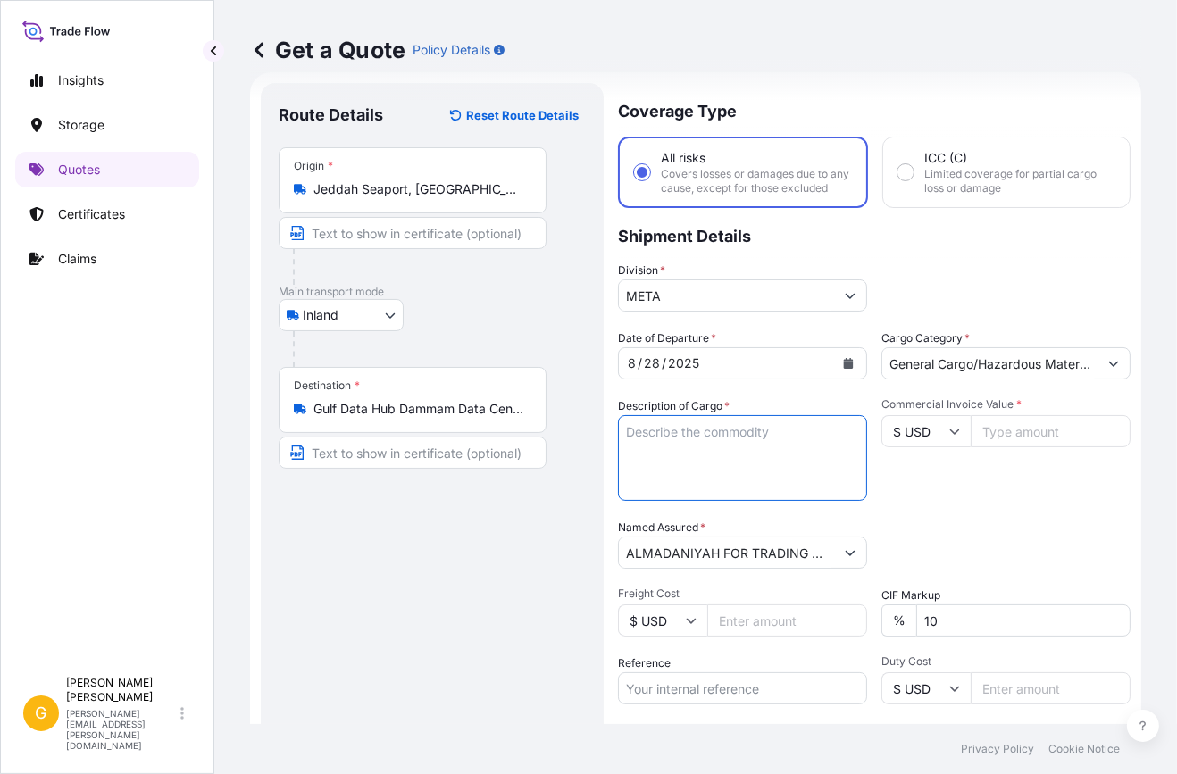
click at [773, 471] on textarea "Description of Cargo *" at bounding box center [742, 458] width 249 height 86
paste textarea "AIR COOLED WATER CHILLER"
type textarea "10X40HC STC:AIR COOLED WATER CHILLER"
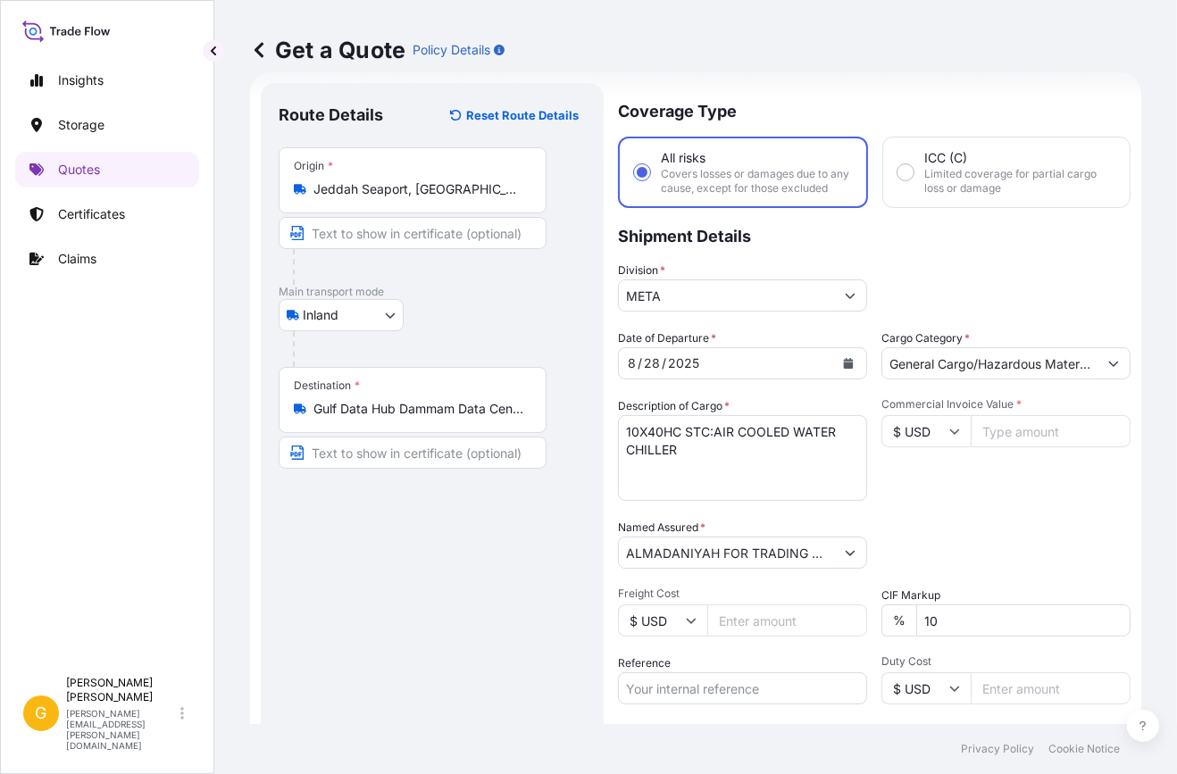
click at [952, 437] on icon at bounding box center [954, 431] width 11 height 11
click at [922, 479] on div "€ EUR" at bounding box center [919, 494] width 75 height 34
type input "€ EUR"
click at [1025, 445] on input "Commercial Invoice Value *" at bounding box center [1051, 431] width 160 height 32
paste input "1738000"
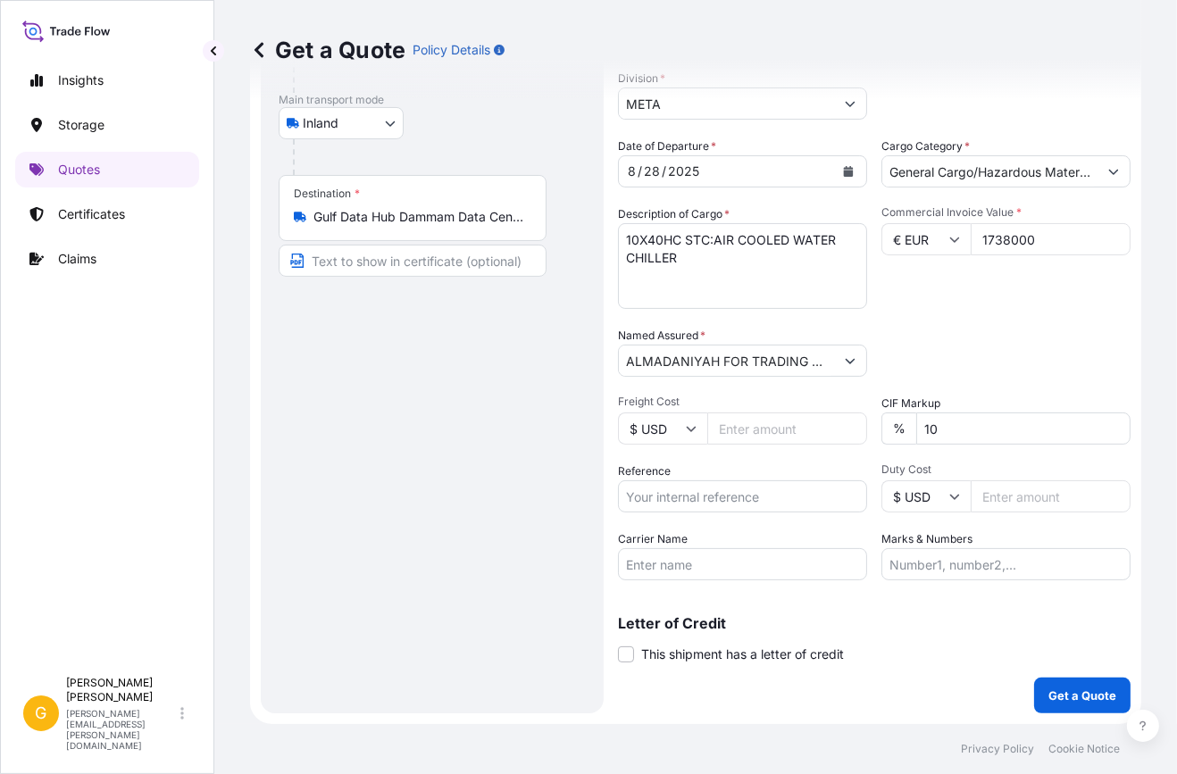
scroll to position [233, 0]
type input "1738000"
click at [1077, 704] on p "Get a Quote" at bounding box center [1082, 696] width 68 height 18
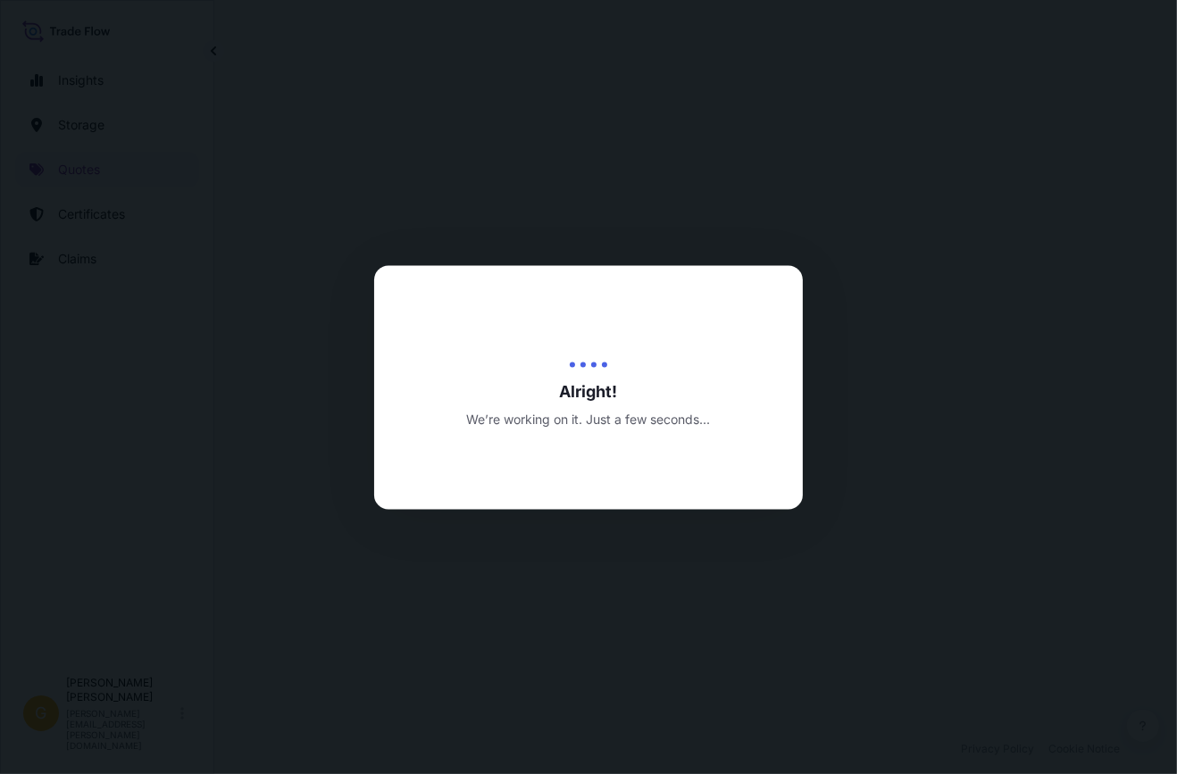
select select "Inland"
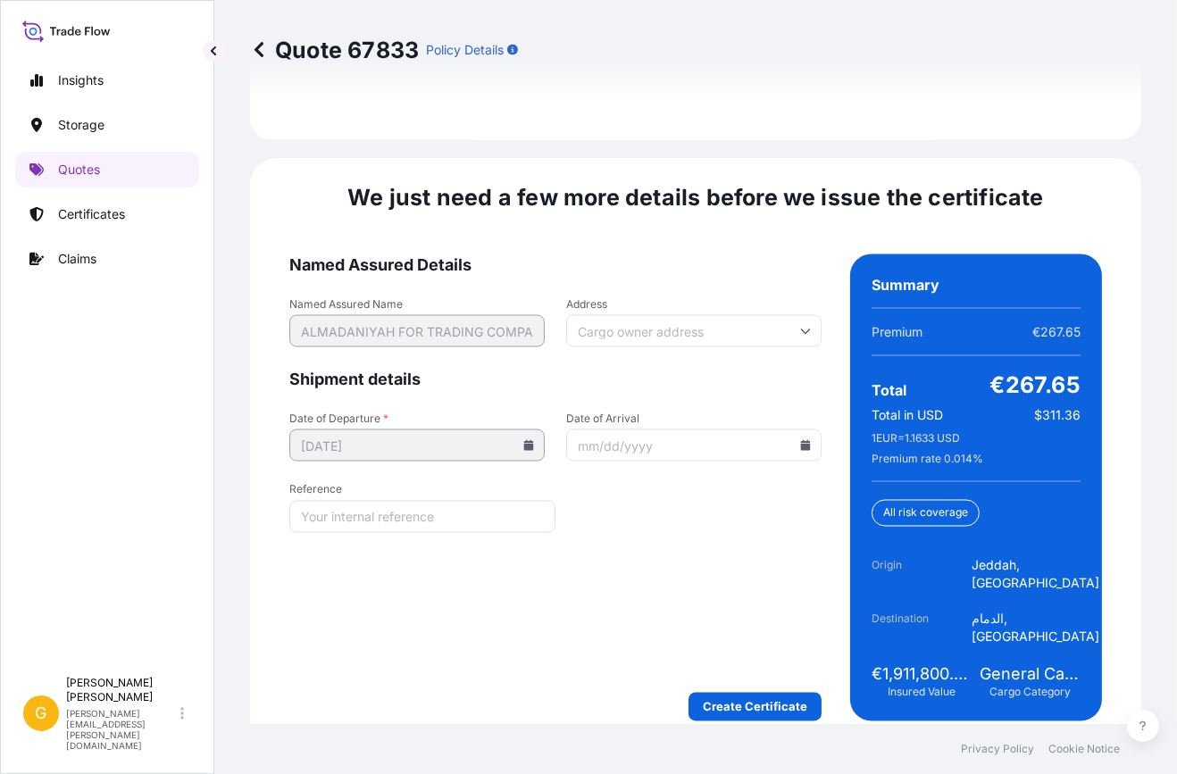
scroll to position [2801, 0]
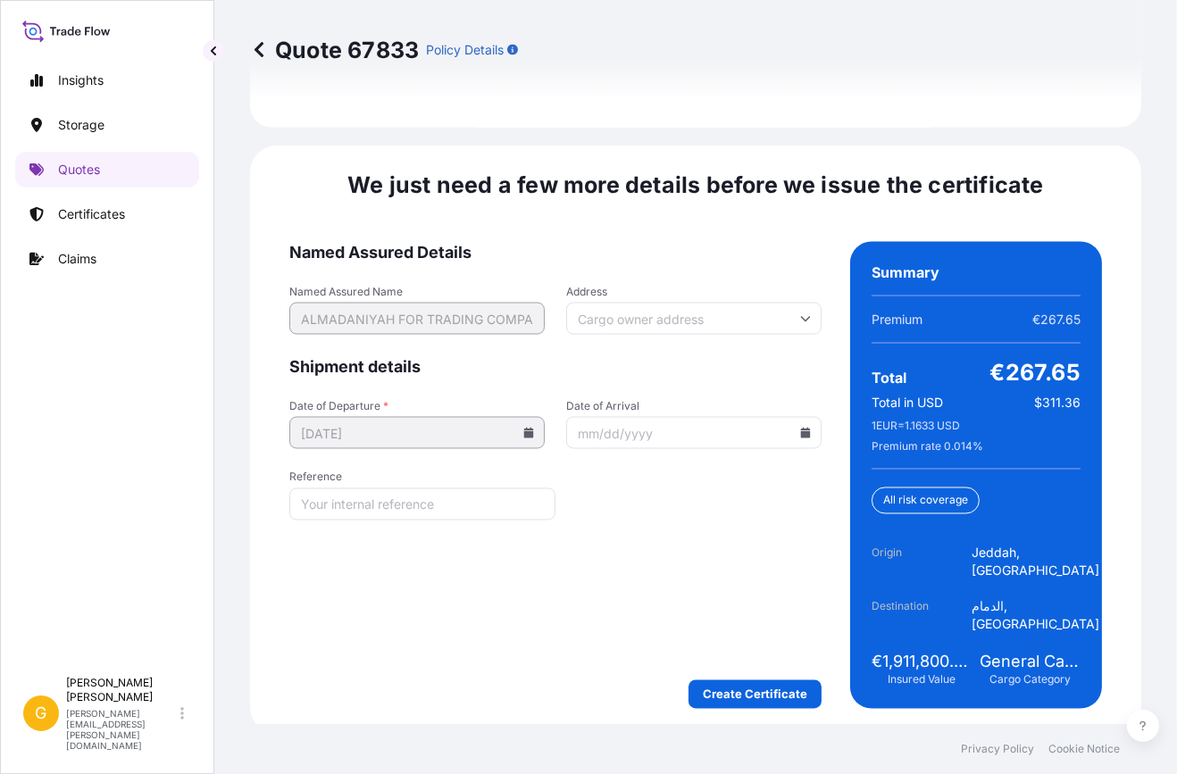
click at [339, 508] on input "Reference" at bounding box center [422, 504] width 266 height 32
type input "V"
paste input "1738000"
type input "1"
paste input "MEDUGK643500"
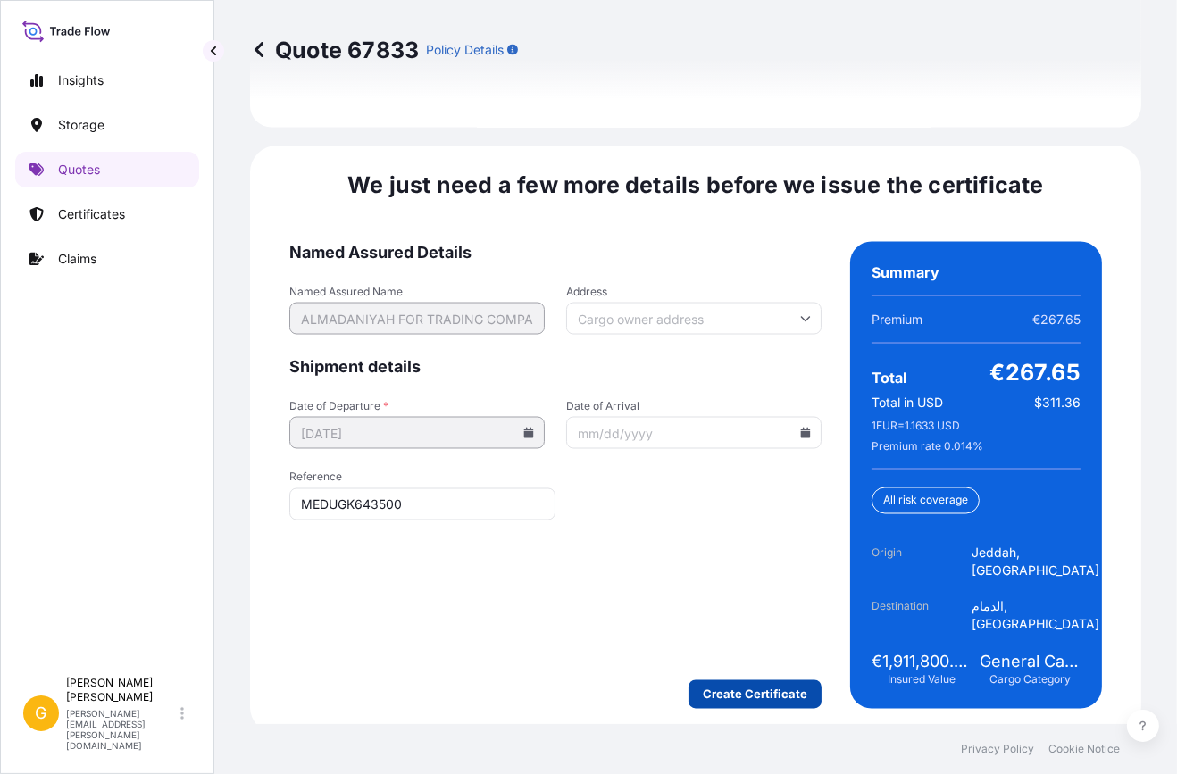
type input "MEDUGK643500"
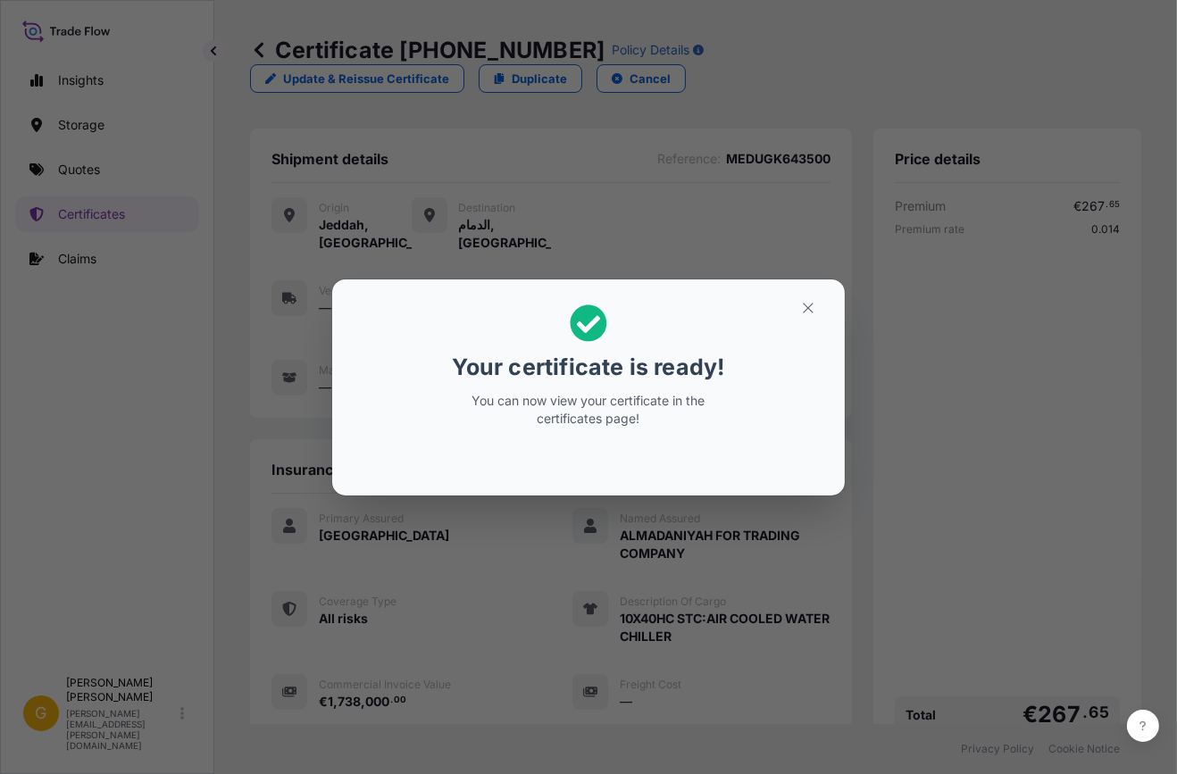
click at [610, 396] on p "You can now view your certificate in the certificates page!" at bounding box center [588, 410] width 275 height 36
click at [815, 306] on icon "button" at bounding box center [808, 308] width 16 height 16
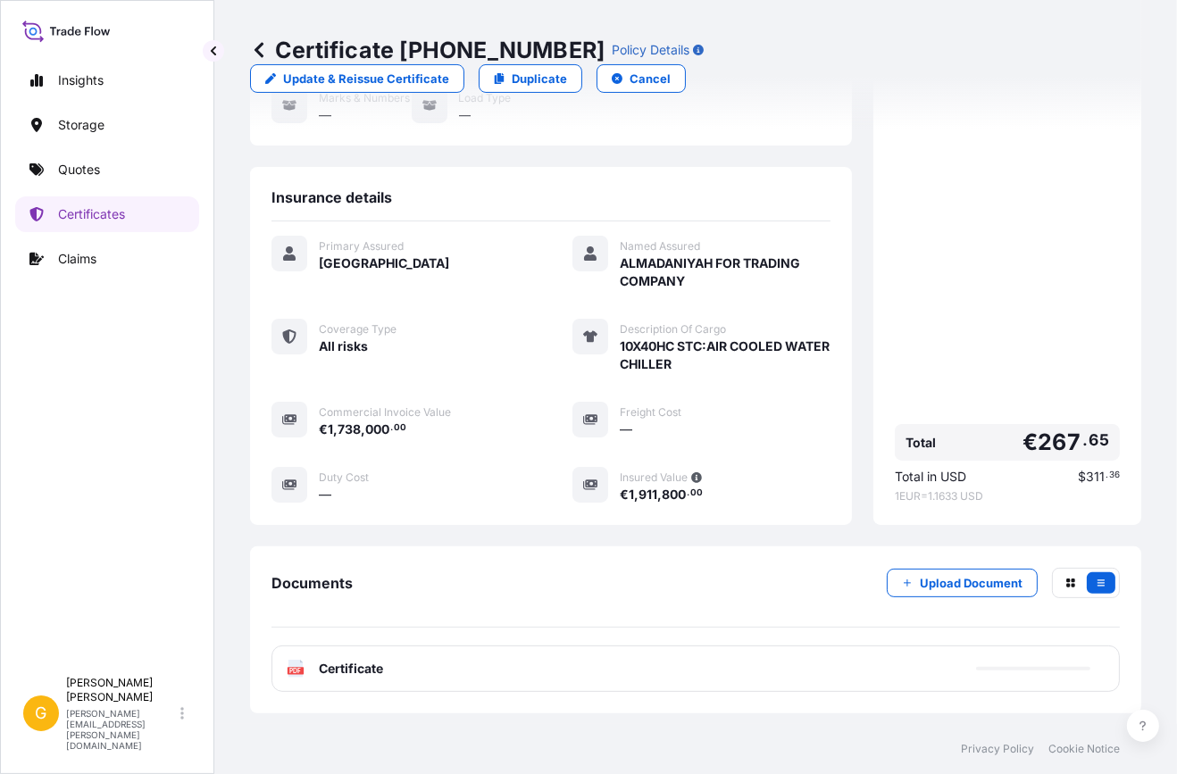
scroll to position [357, 0]
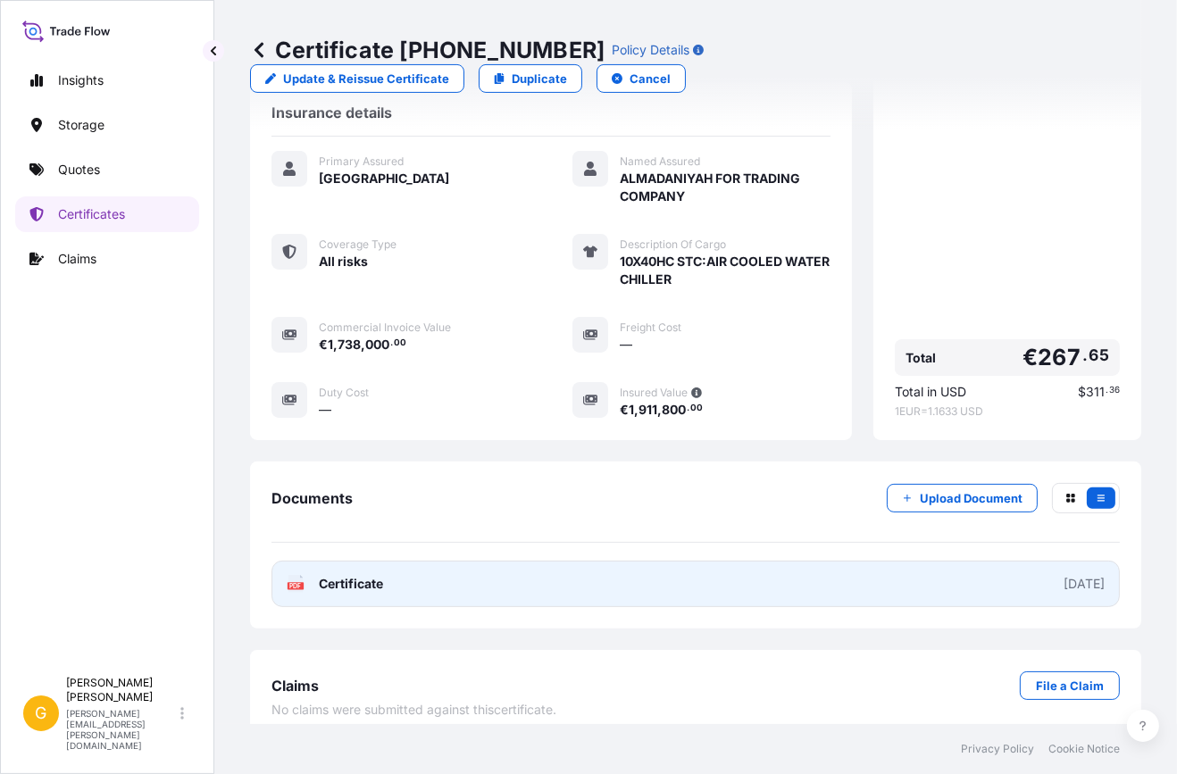
click at [983, 578] on link "PDF Certificate [DATE]" at bounding box center [695, 584] width 848 height 46
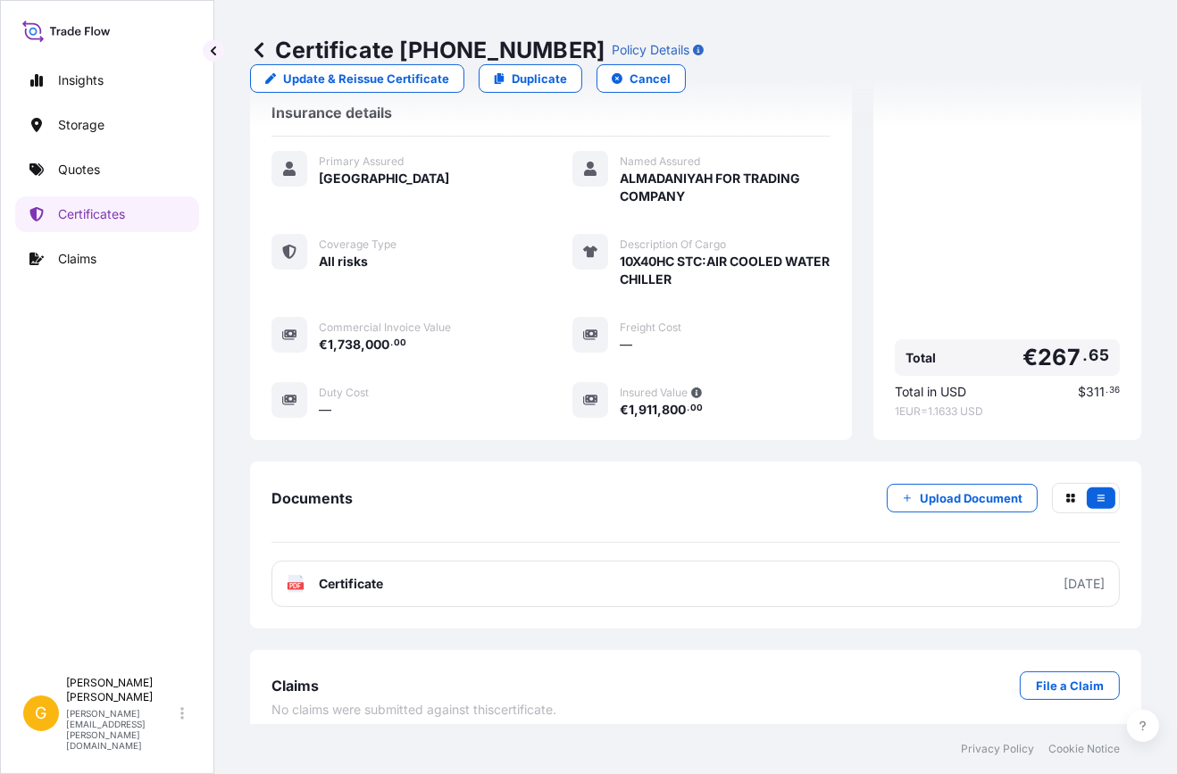
scroll to position [20, 0]
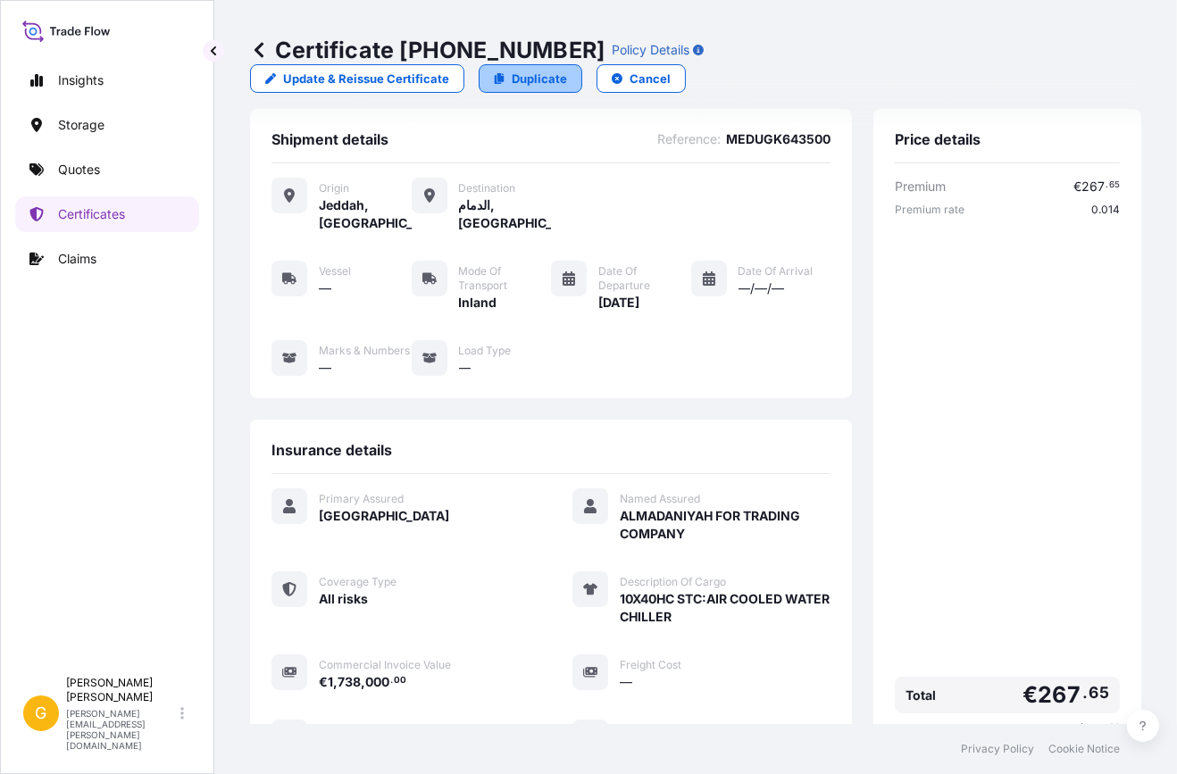
click at [567, 70] on p "Duplicate" at bounding box center [539, 79] width 55 height 18
select select "Inland"
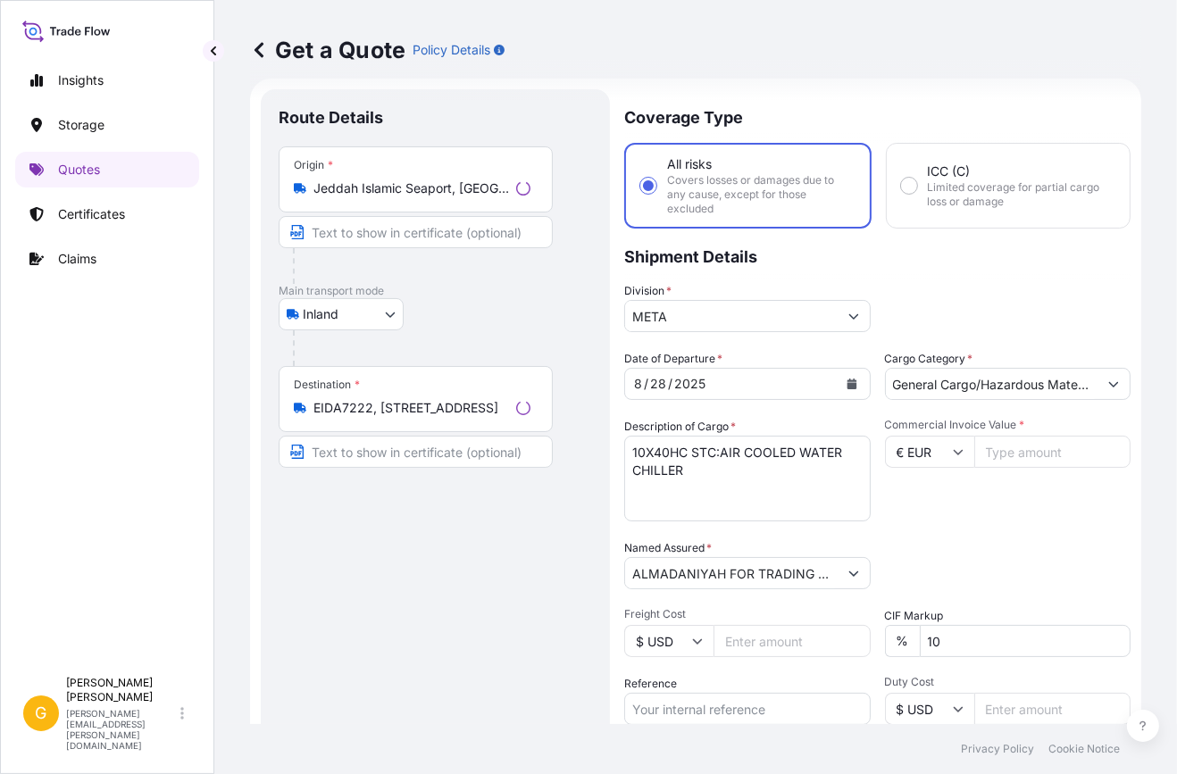
scroll to position [28, 0]
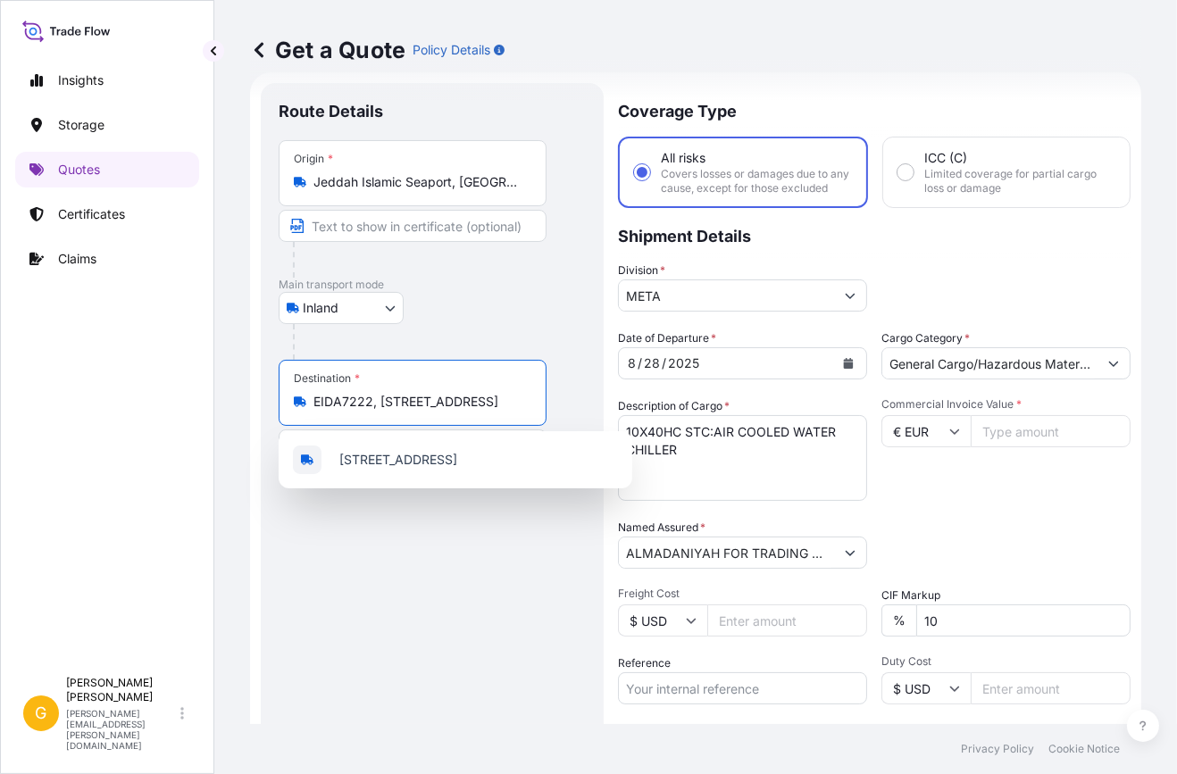
drag, startPoint x: 330, startPoint y: 394, endPoint x: 785, endPoint y: 425, distance: 455.6
click at [785, 425] on form "Route Details Place of loading Road / Inland Road / Inland Origin * [GEOGRAPHIC…" at bounding box center [695, 494] width 891 height 844
click at [457, 455] on span "[STREET_ADDRESS]" at bounding box center [398, 460] width 118 height 18
type input "[STREET_ADDRESS]"
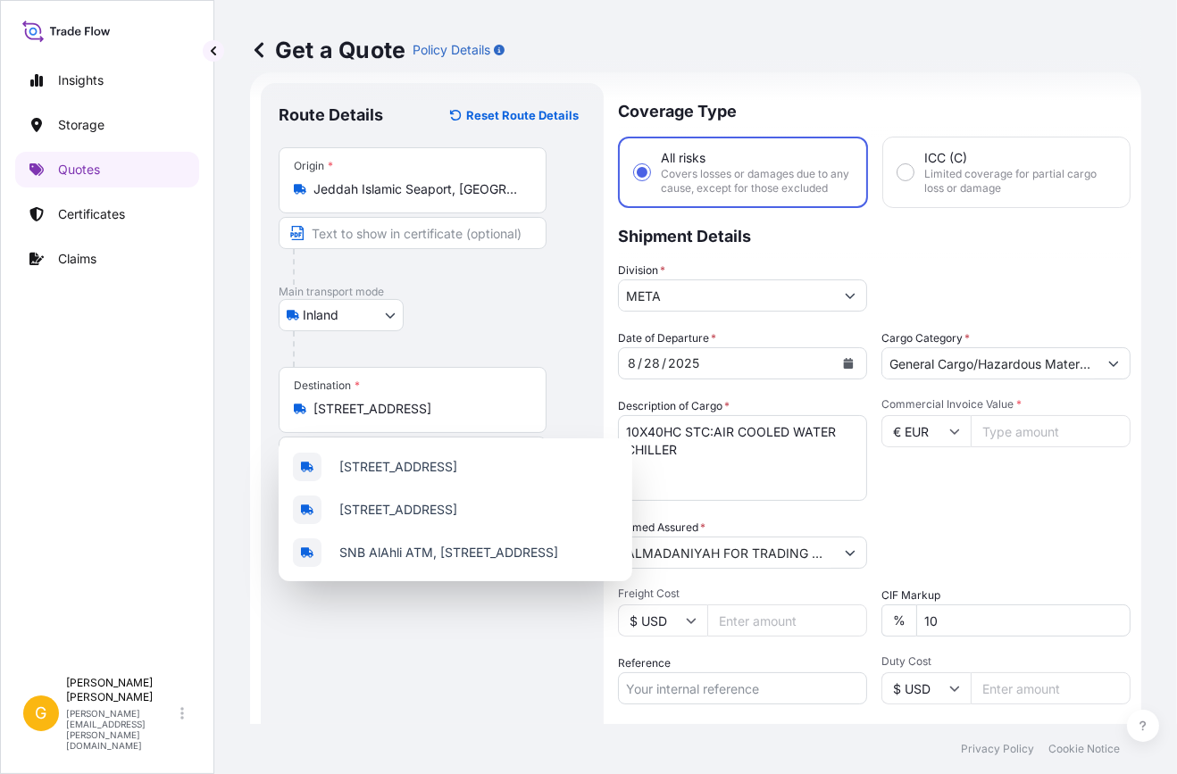
click at [448, 333] on div at bounding box center [439, 349] width 293 height 36
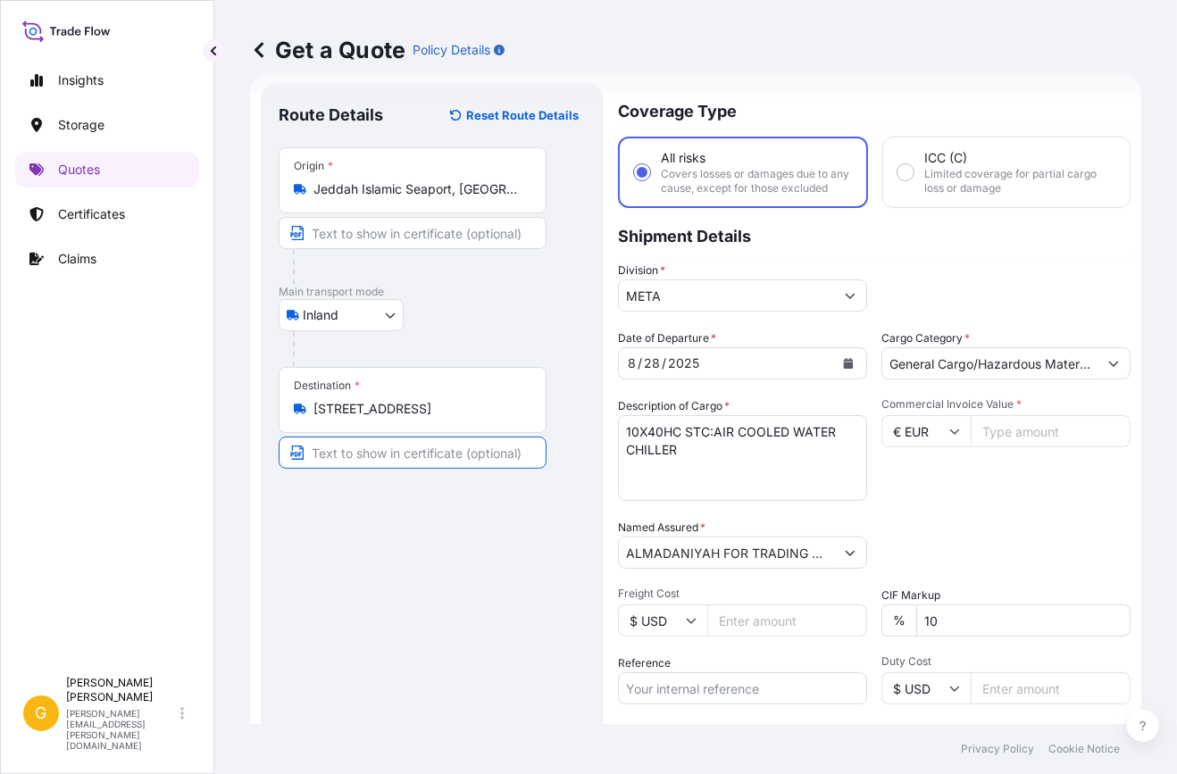
click at [373, 457] on input "Text to appear on certificate" at bounding box center [413, 453] width 268 height 32
paste input "Gulf Data Hub Dammam Data Center"
type input "Gulf Data Hub Dammam Data Center"
click at [1015, 447] on input "Commercial Invoice Value *" at bounding box center [1051, 431] width 160 height 32
paste input "2101100"
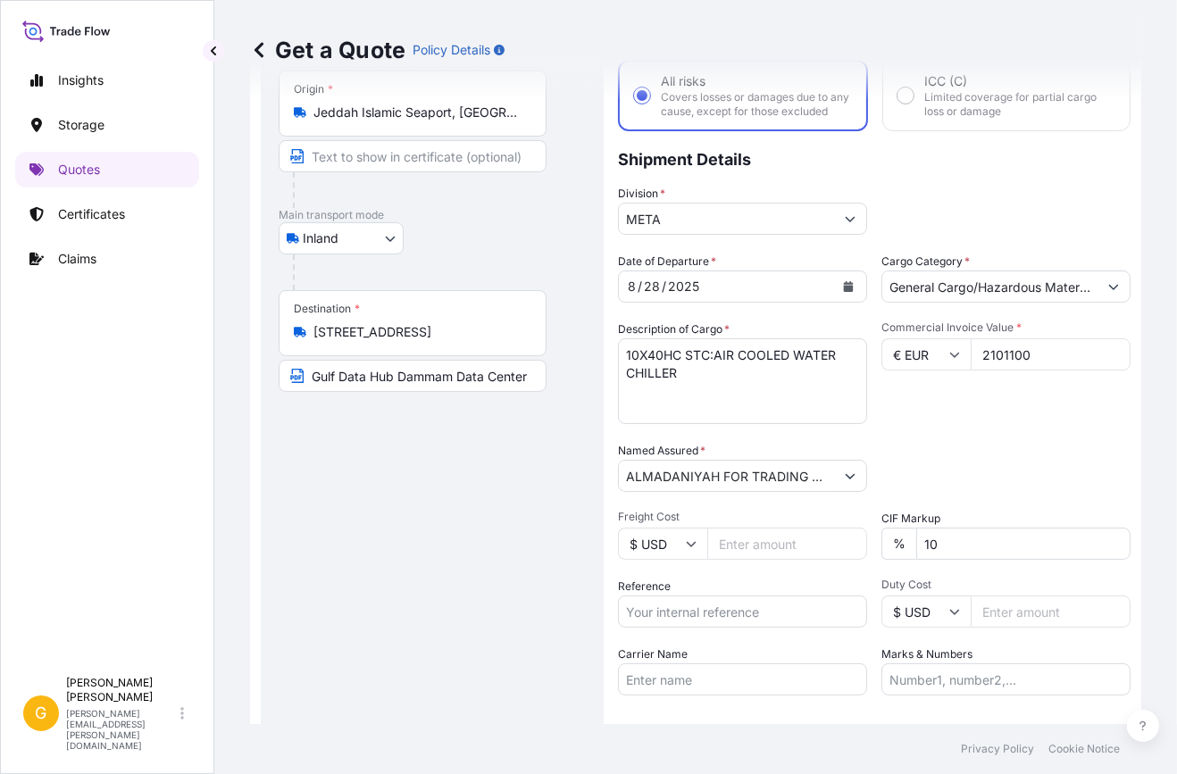
scroll to position [105, 0]
type input "2101100"
drag, startPoint x: 313, startPoint y: 366, endPoint x: 638, endPoint y: 366, distance: 325.1
click at [638, 366] on form "Route Details Reset Route Details Place of loading Road / Inland Road / Inland …" at bounding box center [695, 417] width 891 height 844
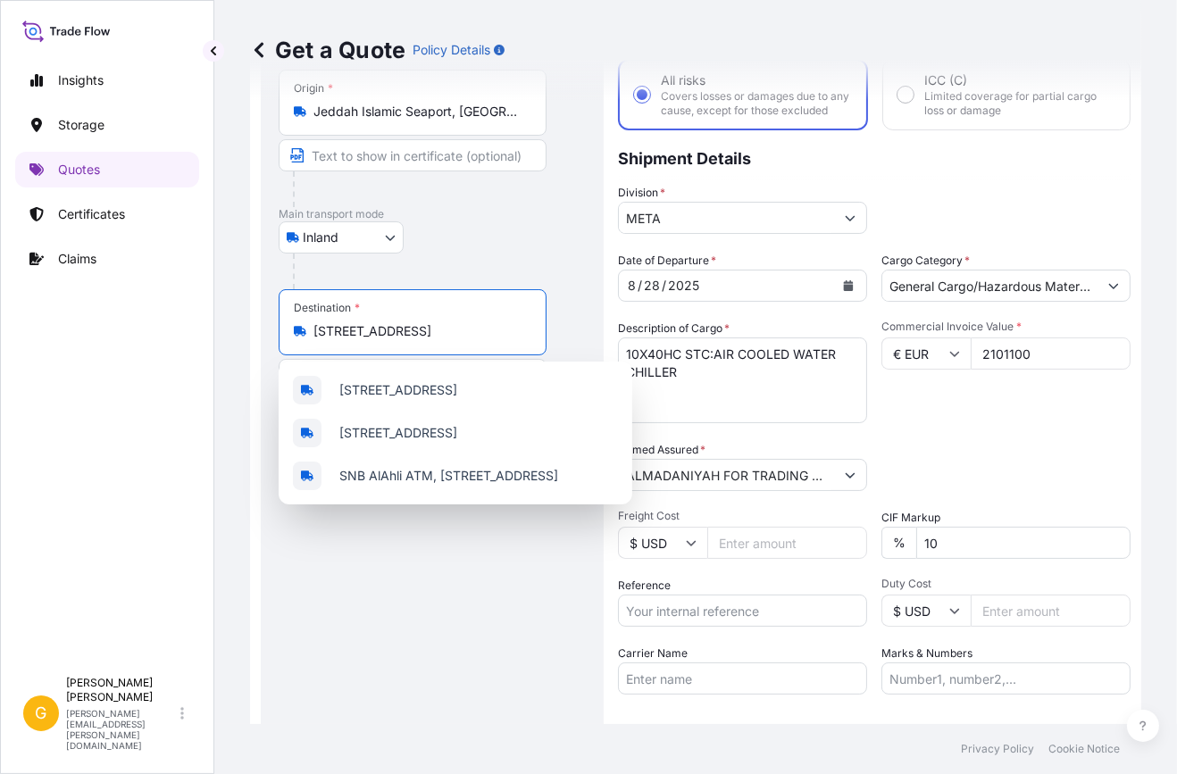
drag, startPoint x: 423, startPoint y: 329, endPoint x: 45, endPoint y: 298, distance: 379.9
click at [45, 298] on div "Insights Storage Quotes Certificates Claims G [PERSON_NAME] [PERSON_NAME][EMAIL…" at bounding box center [588, 387] width 1177 height 774
paste input "Gulf Data Hub Dammam Data Center"
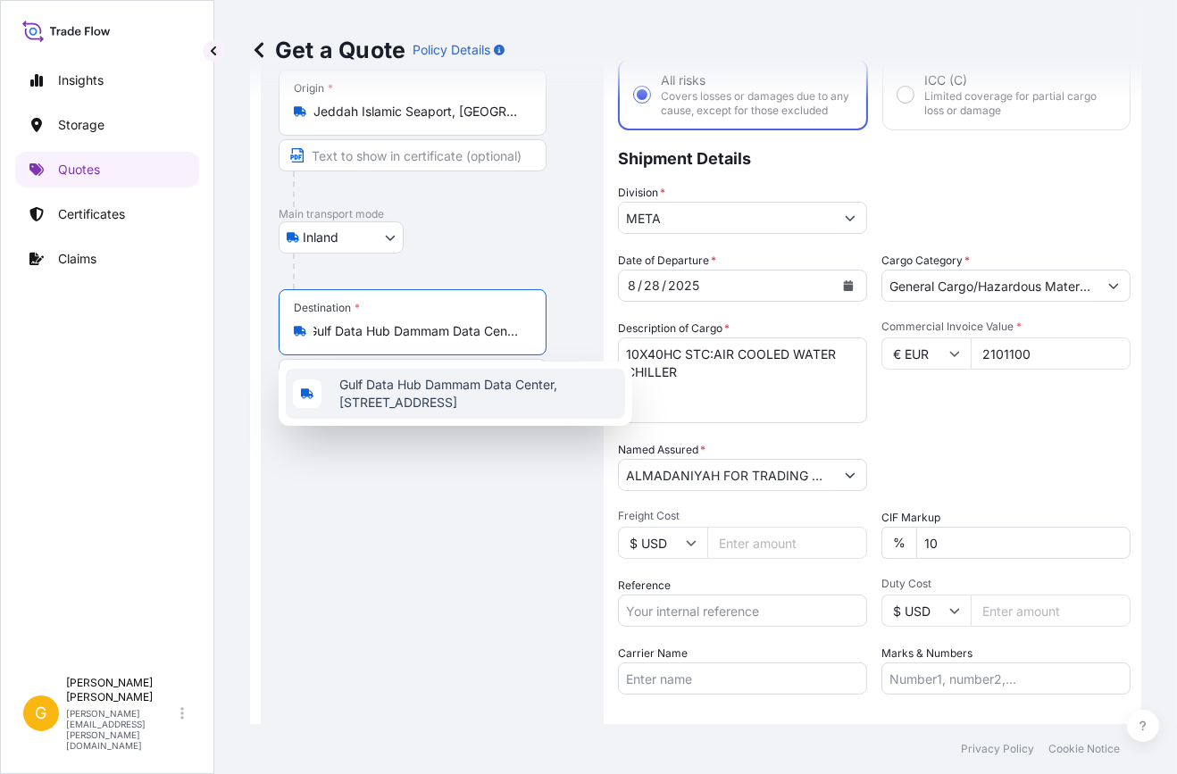
click at [406, 386] on span "Gulf Data Hub Dammam Data Center, [STREET_ADDRESS]" at bounding box center [478, 394] width 279 height 36
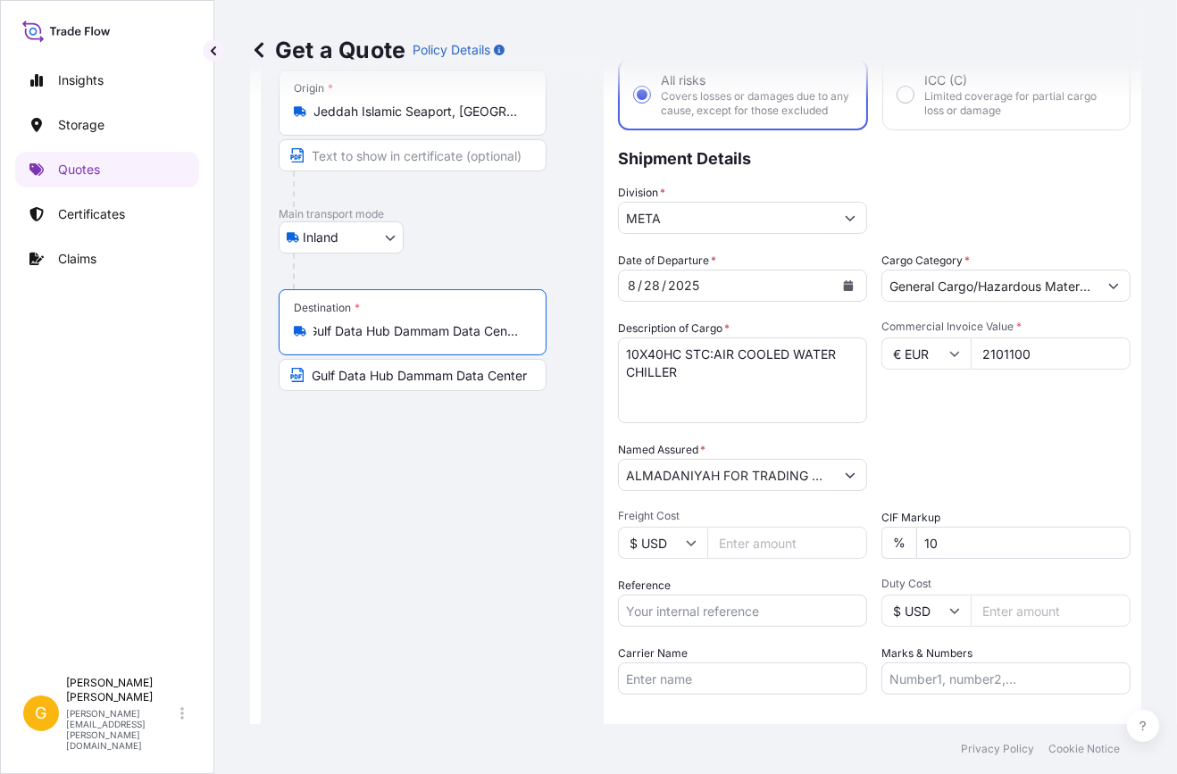
scroll to position [0, 261]
drag, startPoint x: 464, startPoint y: 325, endPoint x: 677, endPoint y: 350, distance: 214.0
click at [677, 350] on form "Route Details Reset Route Details Place of loading Road / Inland Road / Inland …" at bounding box center [695, 417] width 891 height 844
click at [393, 339] on input "Gulf Data Hub Dammam Data Center, [STREET_ADDRESS]" at bounding box center [418, 331] width 211 height 18
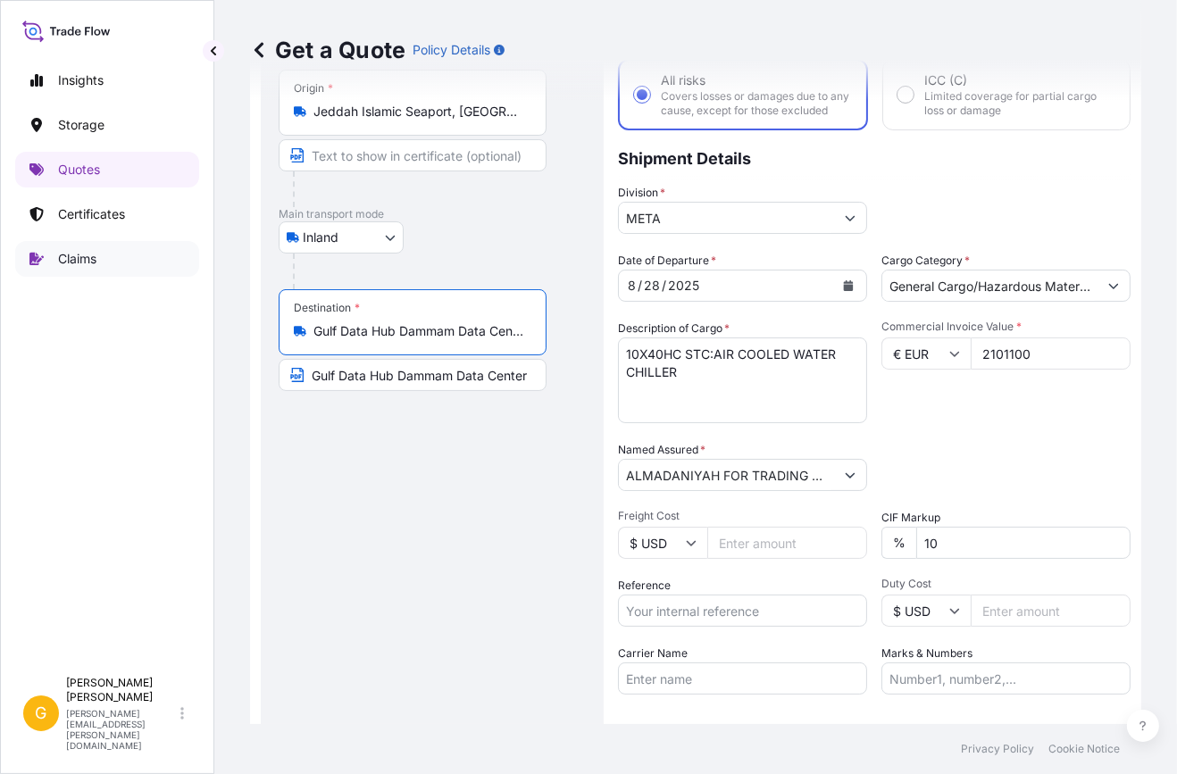
drag, startPoint x: 383, startPoint y: 330, endPoint x: 12, endPoint y: 257, distance: 378.7
click at [12, 257] on div "Insights Storage Quotes Certificates Claims G [PERSON_NAME] [PERSON_NAME][EMAIL…" at bounding box center [588, 387] width 1177 height 774
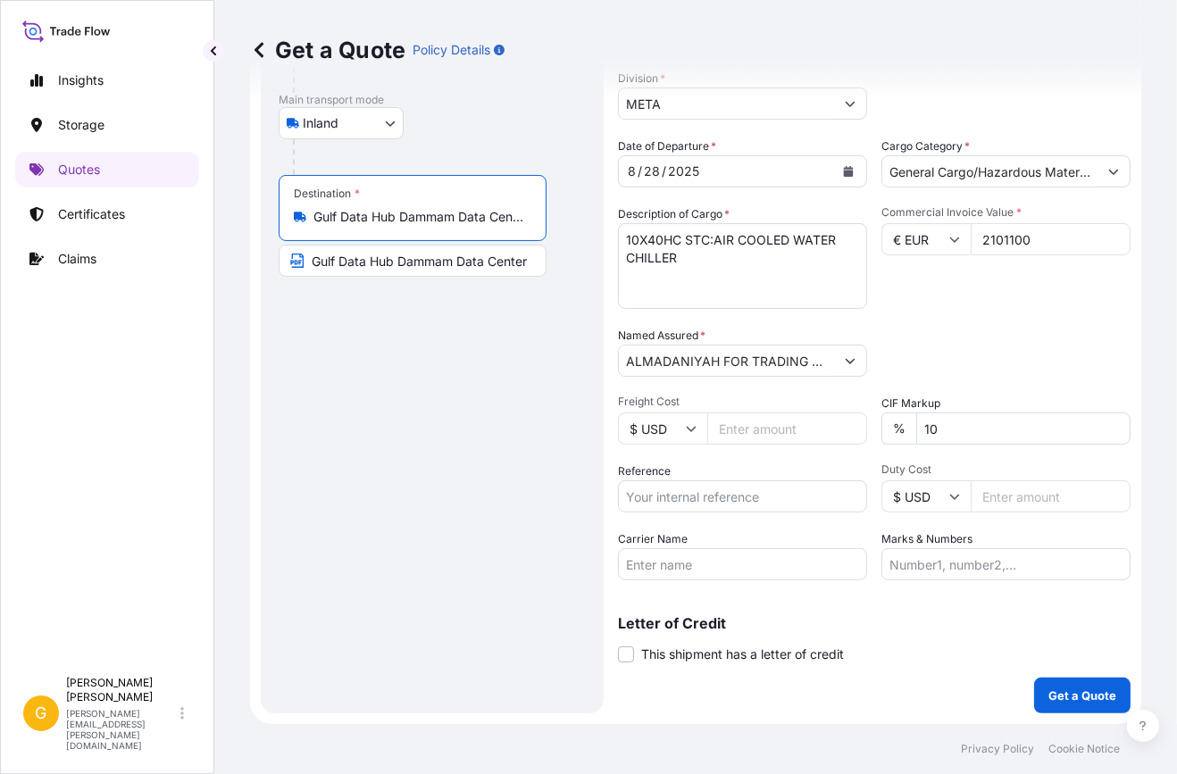
type input "Gulf Data Hub Dammam Data Center, [STREET_ADDRESS]"
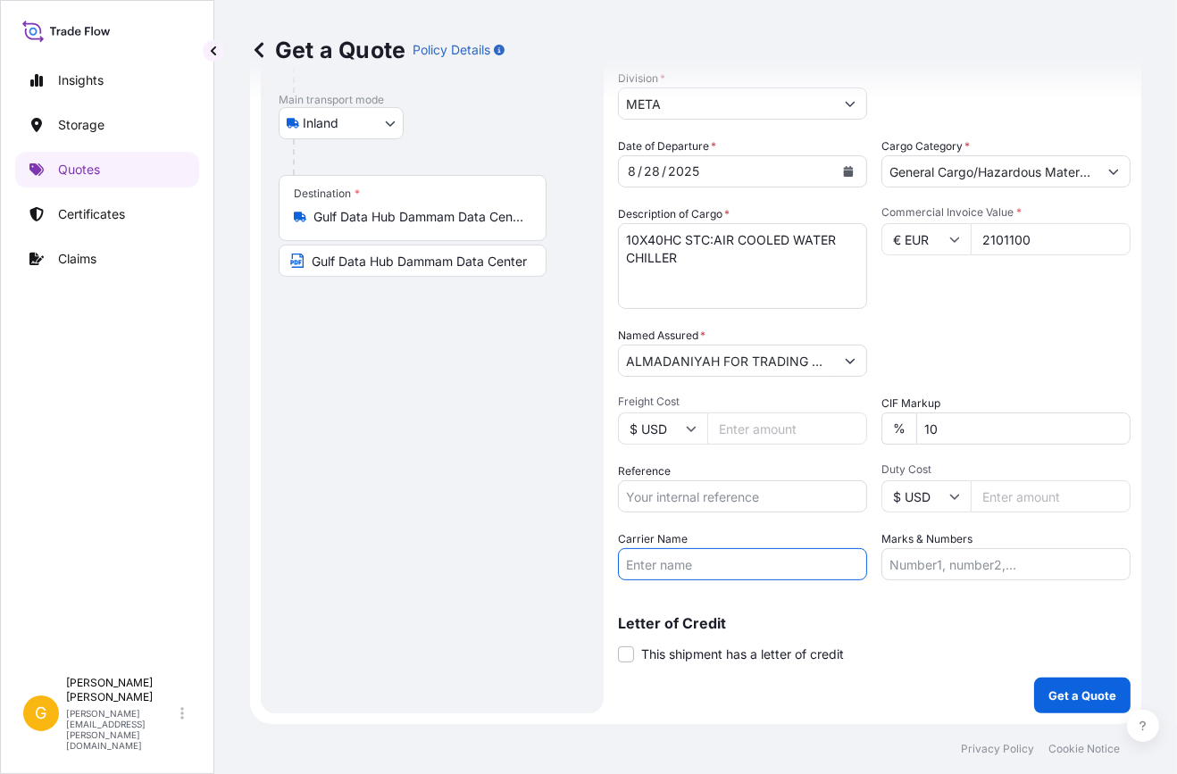
click at [759, 554] on input "Carrier Name" at bounding box center [742, 564] width 249 height 32
click at [686, 492] on input "Reference" at bounding box center [742, 496] width 249 height 32
paste input "257062320"
type input "257062320"
click at [634, 236] on textarea "10X40HC STC:AIR COOLED WATER CHILLER" at bounding box center [742, 266] width 249 height 86
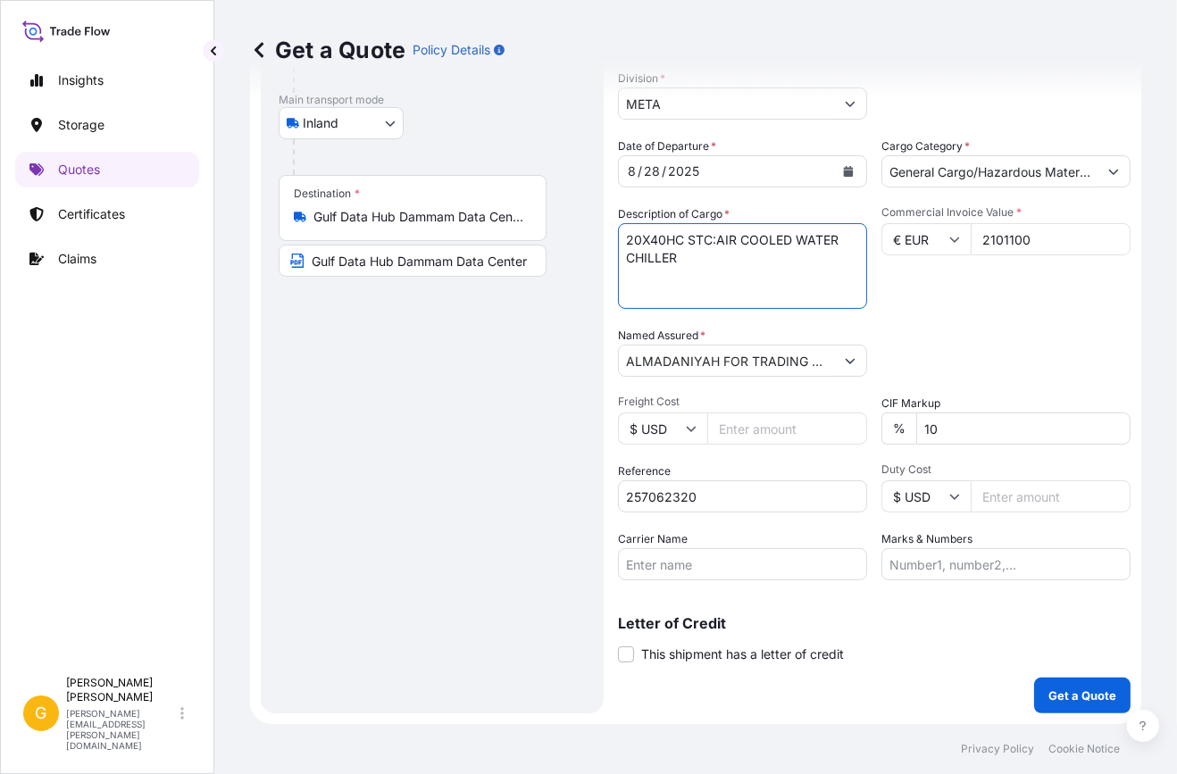
drag, startPoint x: 719, startPoint y: 238, endPoint x: 739, endPoint y: 287, distance: 52.9
click at [739, 287] on textarea "10X40HC STC:AIR COOLED WATER CHILLER" at bounding box center [742, 266] width 249 height 86
click at [708, 256] on textarea "10X40HC STC:AIR COOLED WATER CHILLER" at bounding box center [742, 266] width 249 height 86
type textarea "20X40HC STC:RCWALLS,CLOSE CONTROL W-NEXT60 & AIRFILTER"
click at [1072, 694] on p "Get a Quote" at bounding box center [1082, 696] width 68 height 18
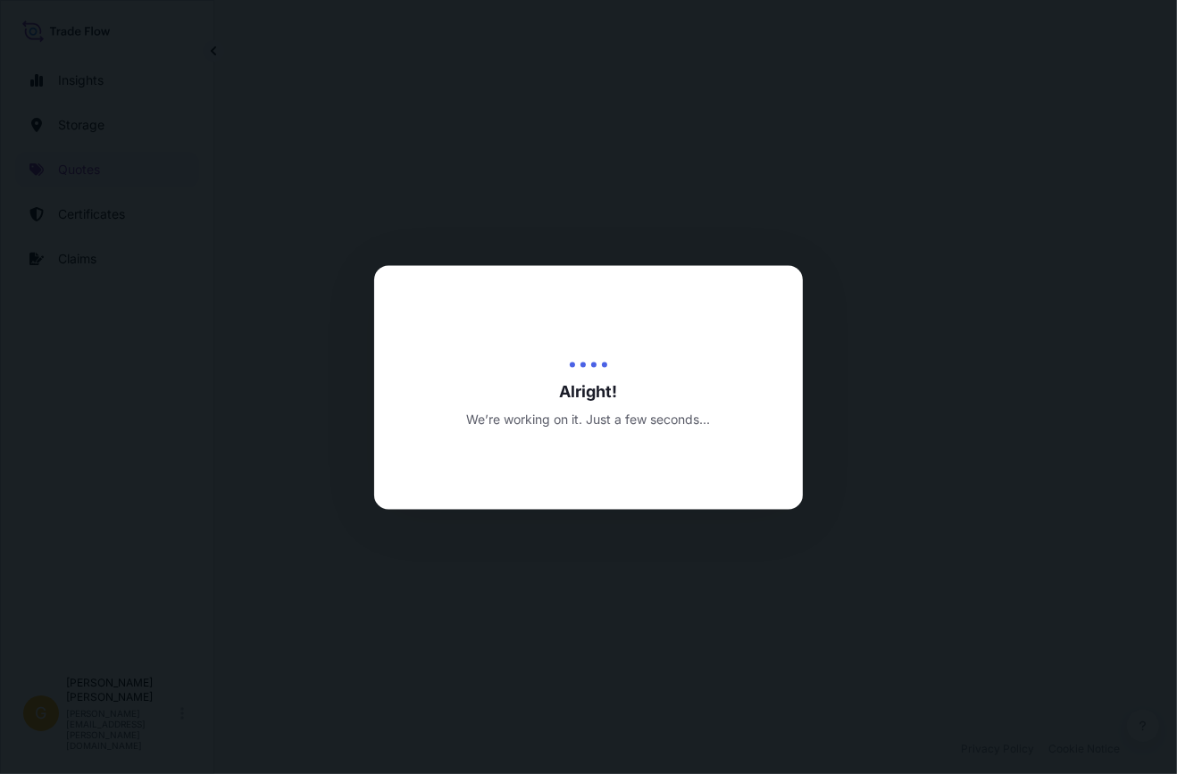
select select "Inland"
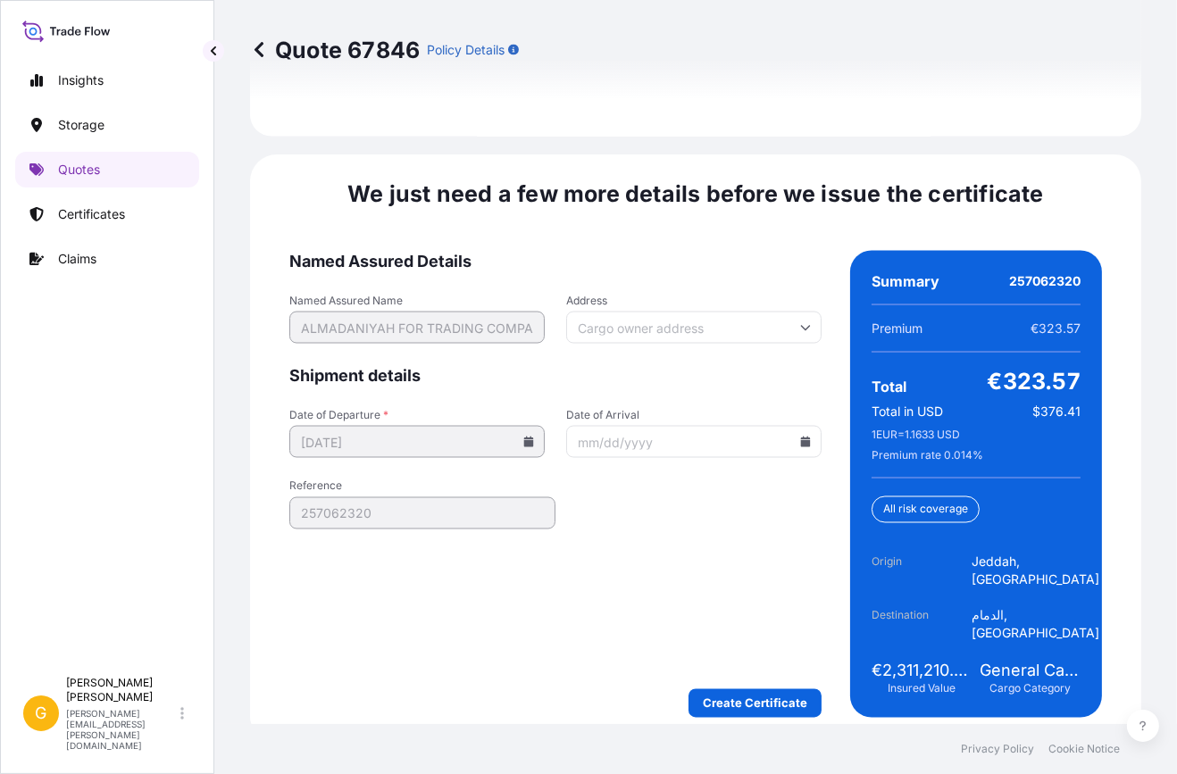
scroll to position [2801, 0]
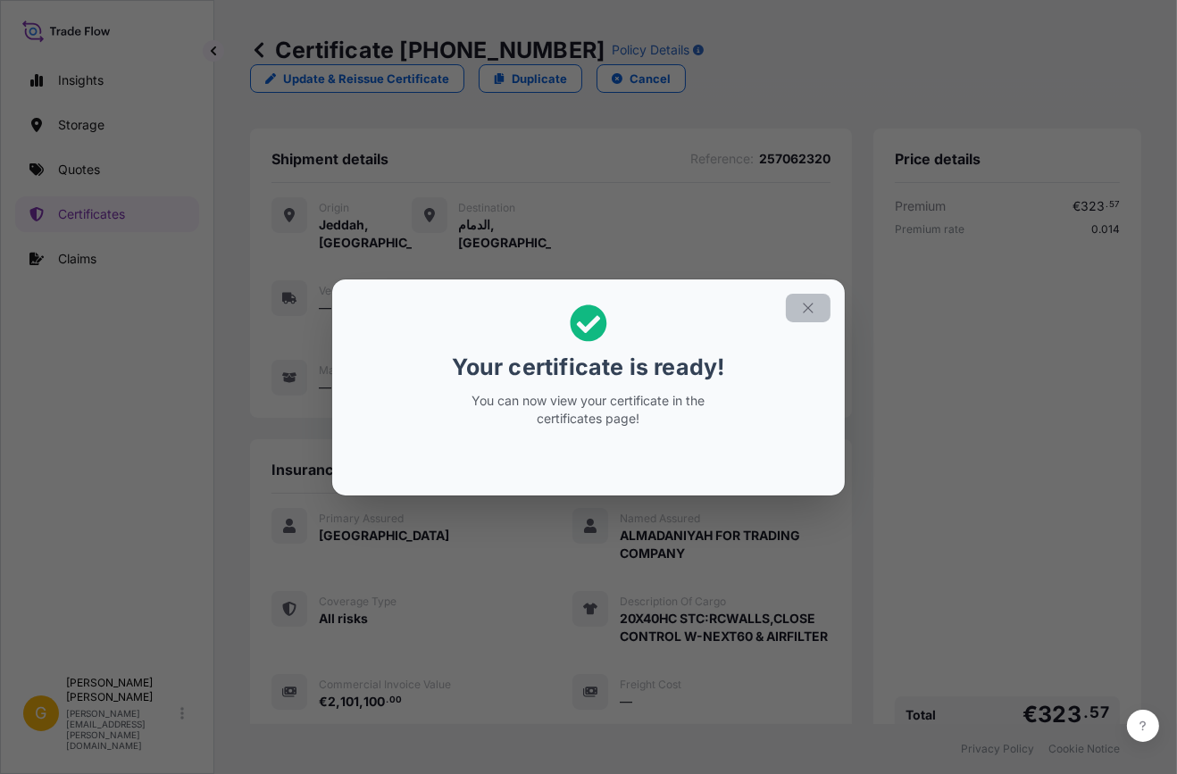
click at [814, 298] on button "button" at bounding box center [808, 308] width 45 height 29
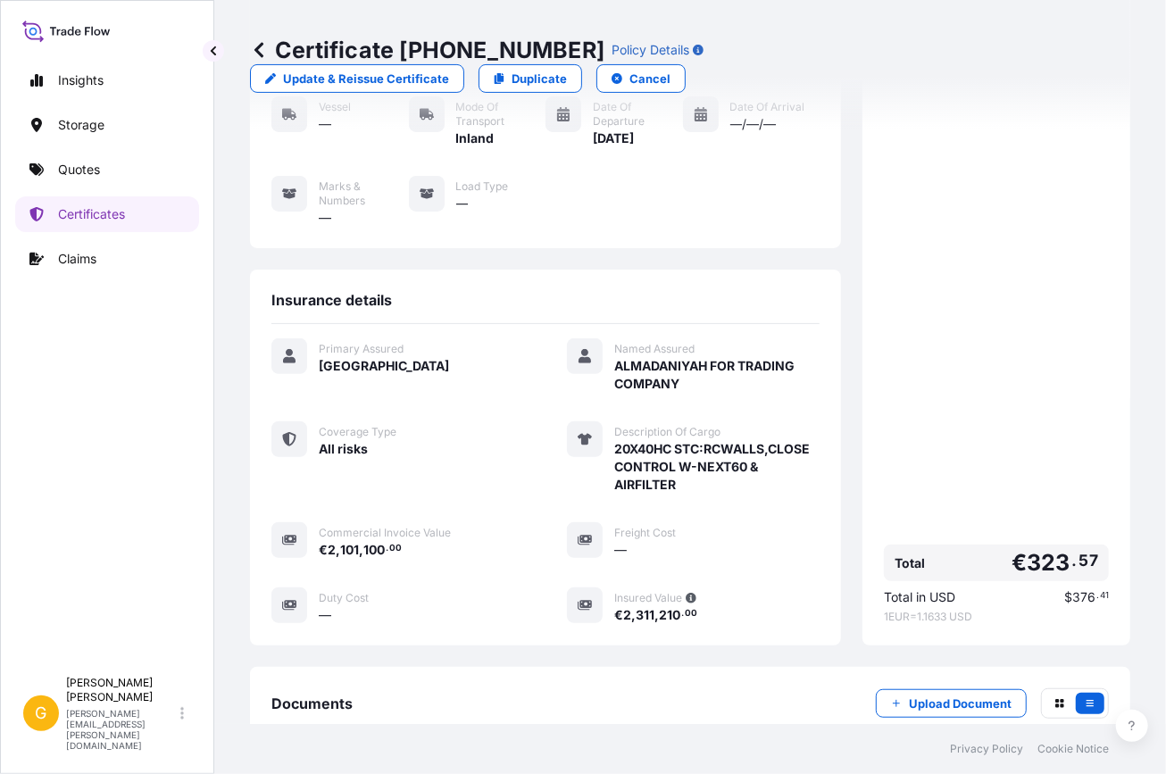
scroll to position [375, 0]
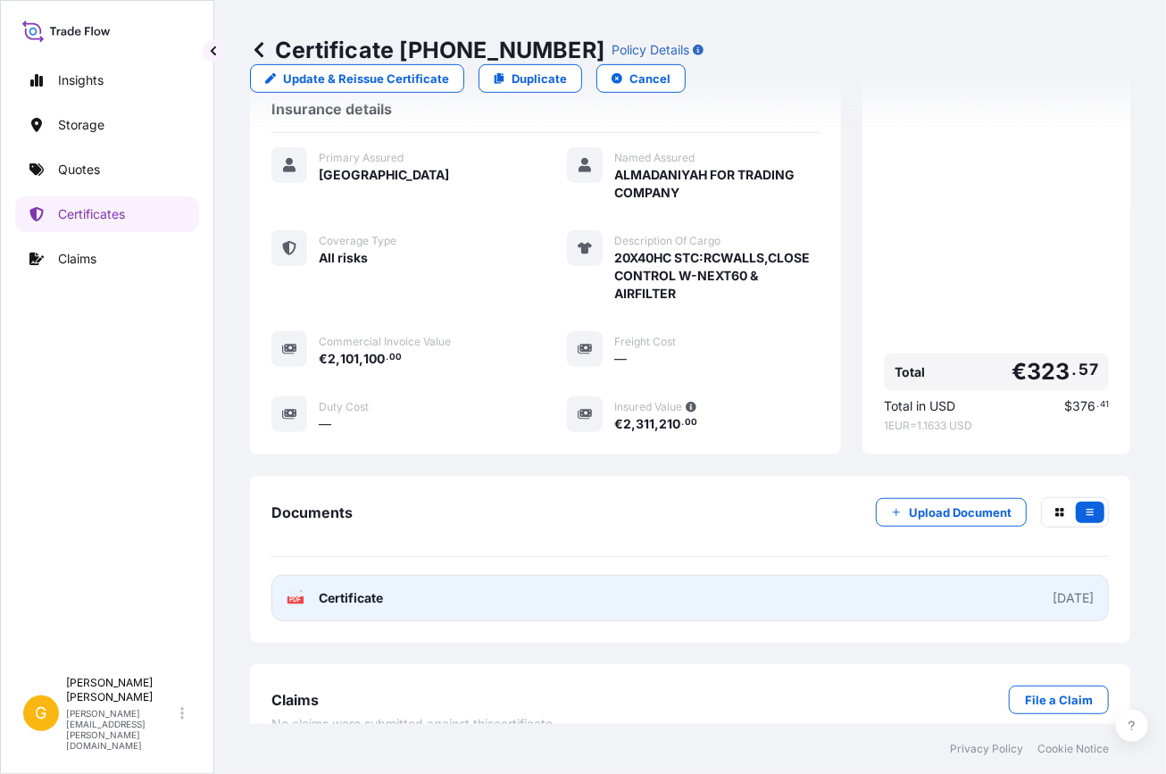
click at [366, 589] on span "Certificate" at bounding box center [351, 598] width 64 height 18
